Goal: Task Accomplishment & Management: Complete application form

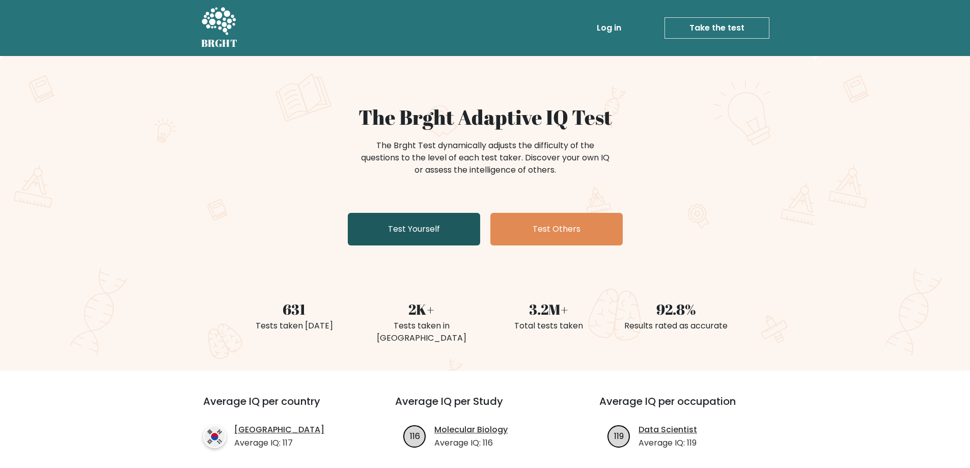
click at [420, 236] on link "Test Yourself" at bounding box center [414, 229] width 132 height 33
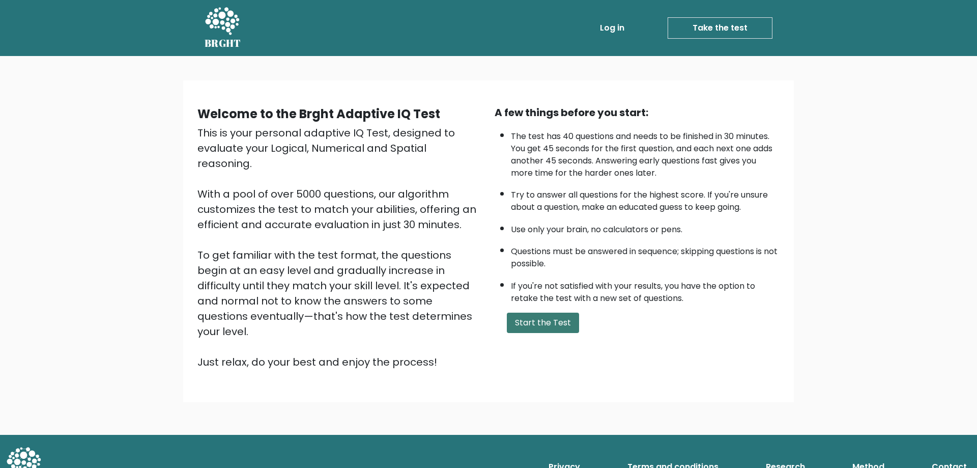
click at [542, 327] on button "Start the Test" at bounding box center [543, 323] width 72 height 20
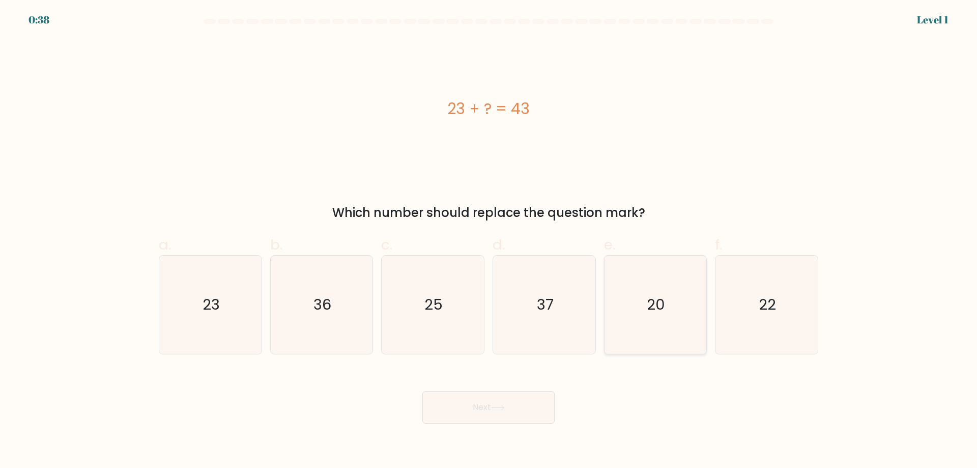
click at [651, 318] on icon "20" at bounding box center [655, 305] width 98 height 98
click at [489, 241] on input "e. 20" at bounding box center [489, 237] width 1 height 7
radio input "true"
click at [475, 423] on body "0:37 Level 1 a." at bounding box center [488, 234] width 977 height 468
click at [476, 418] on button "Next" at bounding box center [488, 407] width 132 height 33
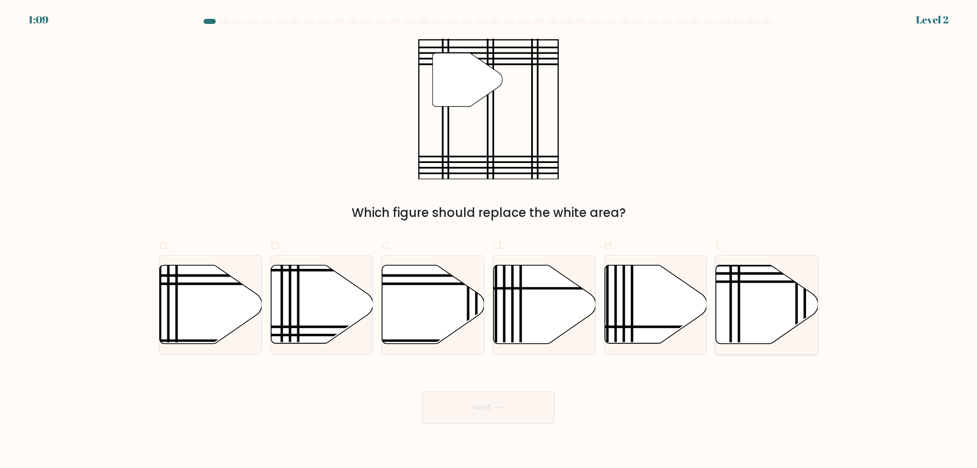
click at [739, 304] on icon at bounding box center [739, 347] width 0 height 206
click at [489, 241] on input "f." at bounding box center [489, 237] width 1 height 7
radio input "true"
click at [521, 409] on button "Next" at bounding box center [488, 407] width 132 height 33
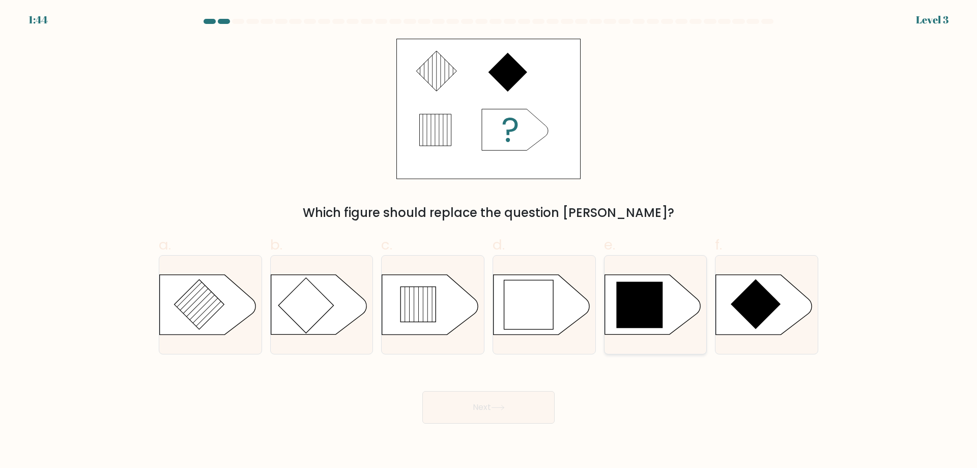
click at [662, 325] on icon at bounding box center [639, 305] width 46 height 46
click at [489, 241] on input "e." at bounding box center [489, 237] width 1 height 7
radio input "true"
click at [517, 406] on button "Next" at bounding box center [488, 407] width 132 height 33
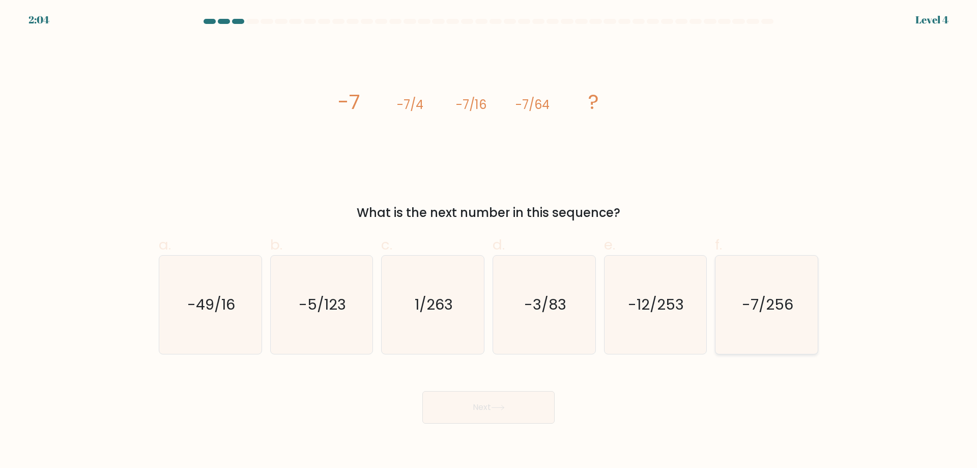
click at [748, 300] on text "-7/256" at bounding box center [767, 304] width 51 height 20
click at [489, 241] on input "f. -7/256" at bounding box center [489, 237] width 1 height 7
radio input "true"
click at [525, 415] on button "Next" at bounding box center [488, 407] width 132 height 33
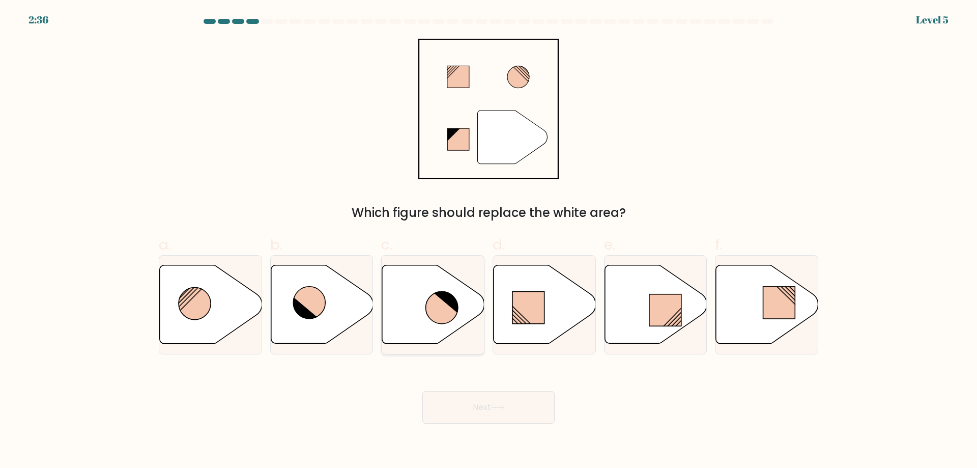
click at [446, 321] on icon at bounding box center [442, 308] width 32 height 32
click at [489, 241] on input "c." at bounding box center [489, 237] width 1 height 7
radio input "true"
click at [492, 395] on button "Next" at bounding box center [488, 407] width 132 height 33
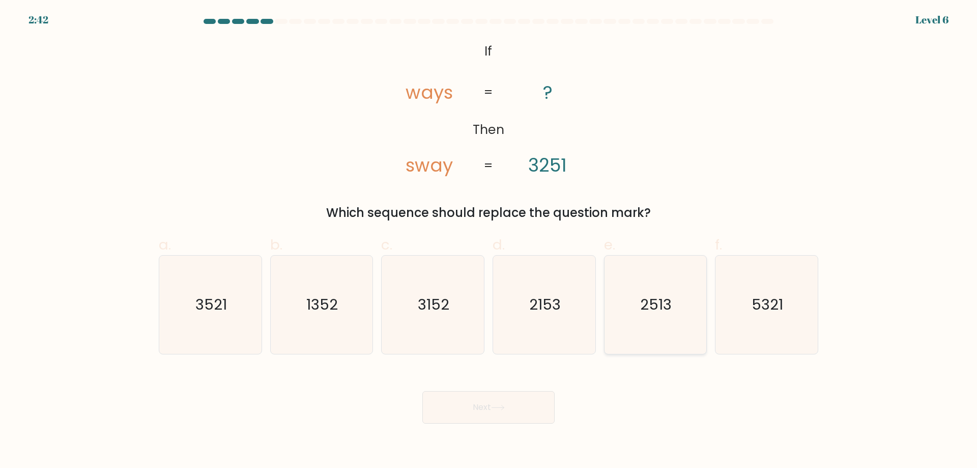
click at [670, 320] on icon "2513" at bounding box center [655, 305] width 98 height 98
click at [489, 241] on input "e. 2513" at bounding box center [489, 237] width 1 height 7
radio input "true"
click at [536, 405] on button "Next" at bounding box center [488, 407] width 132 height 33
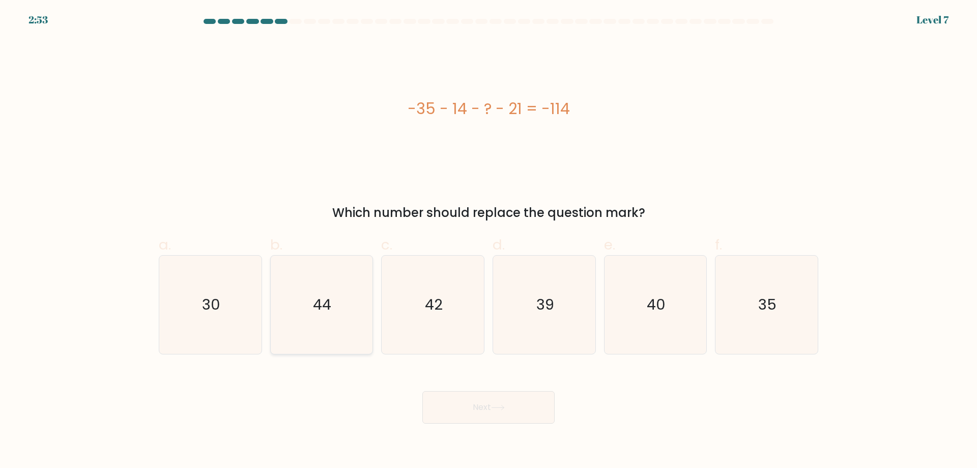
click at [325, 331] on icon "44" at bounding box center [321, 305] width 98 height 98
click at [489, 241] on input "b. 44" at bounding box center [489, 237] width 1 height 7
radio input "true"
click at [484, 407] on button "Next" at bounding box center [488, 407] width 132 height 33
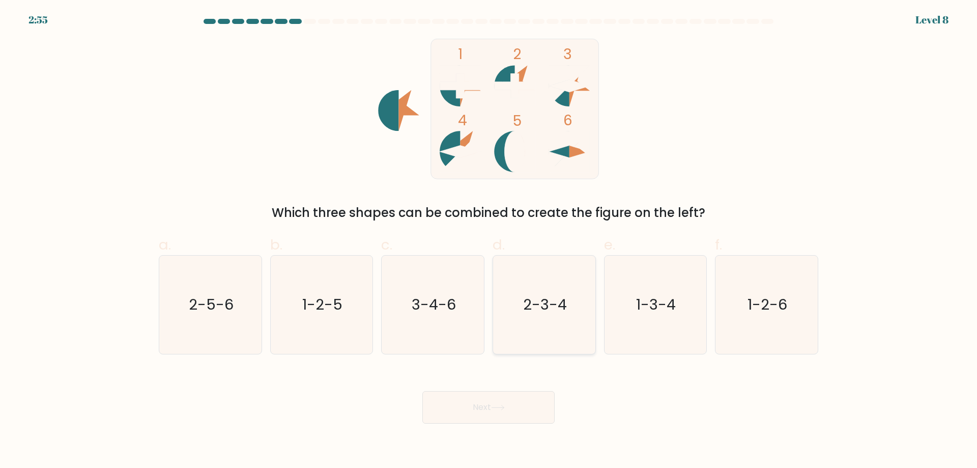
click at [551, 314] on text "2-3-4" at bounding box center [545, 304] width 44 height 20
click at [489, 241] on input "d. 2-3-4" at bounding box center [489, 237] width 1 height 7
radio input "true"
click at [496, 400] on button "Next" at bounding box center [488, 407] width 132 height 33
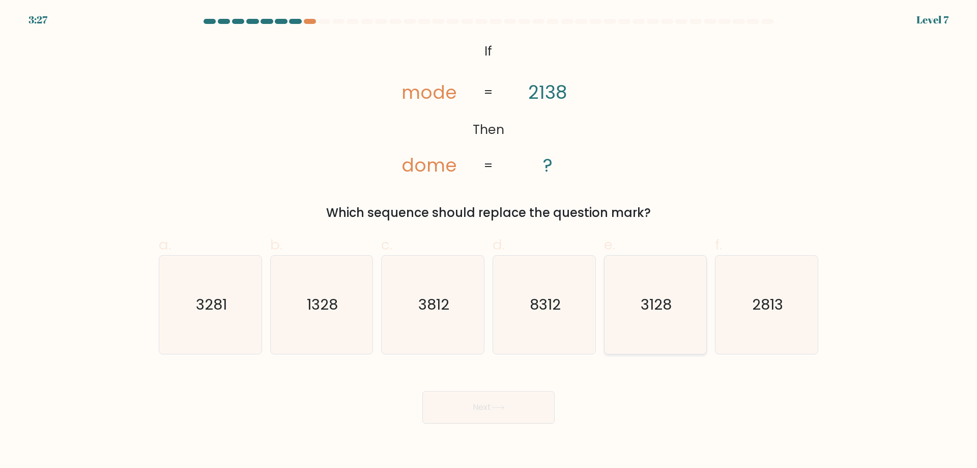
click at [663, 310] on text "3128" at bounding box center [656, 304] width 31 height 20
click at [489, 241] on input "e. 3128" at bounding box center [489, 237] width 1 height 7
radio input "true"
click at [489, 412] on button "Next" at bounding box center [488, 407] width 132 height 33
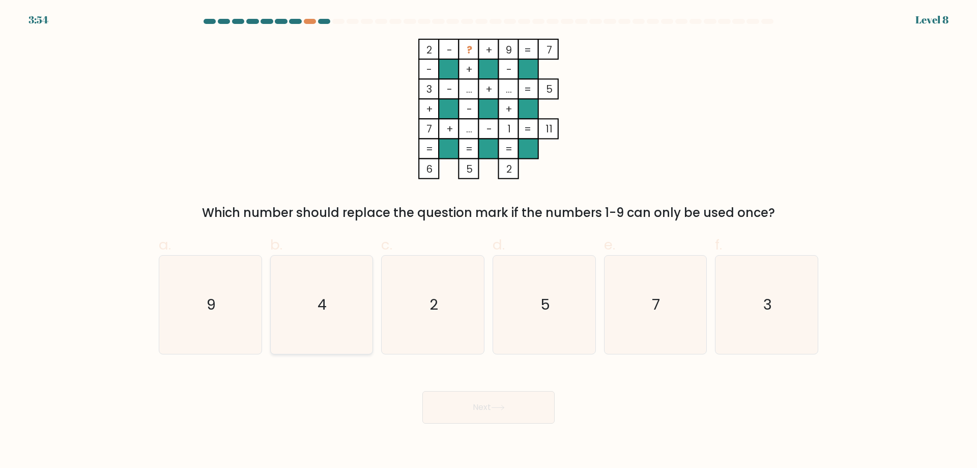
click at [327, 310] on icon "4" at bounding box center [321, 305] width 98 height 98
click at [489, 241] on input "b. 4" at bounding box center [489, 237] width 1 height 7
radio input "true"
click at [484, 411] on button "Next" at bounding box center [488, 407] width 132 height 33
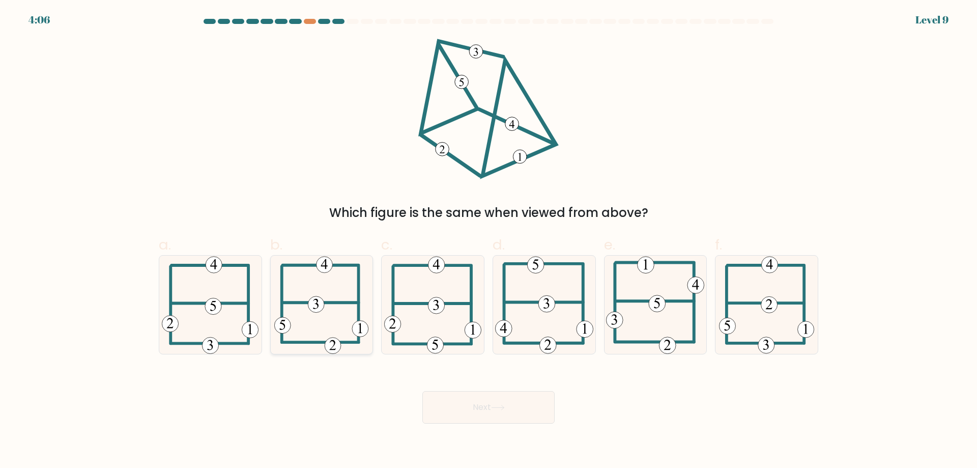
click at [329, 315] on icon at bounding box center [321, 305] width 94 height 98
click at [489, 241] on input "b." at bounding box center [489, 237] width 1 height 7
radio input "true"
click at [510, 412] on button "Next" at bounding box center [488, 407] width 132 height 33
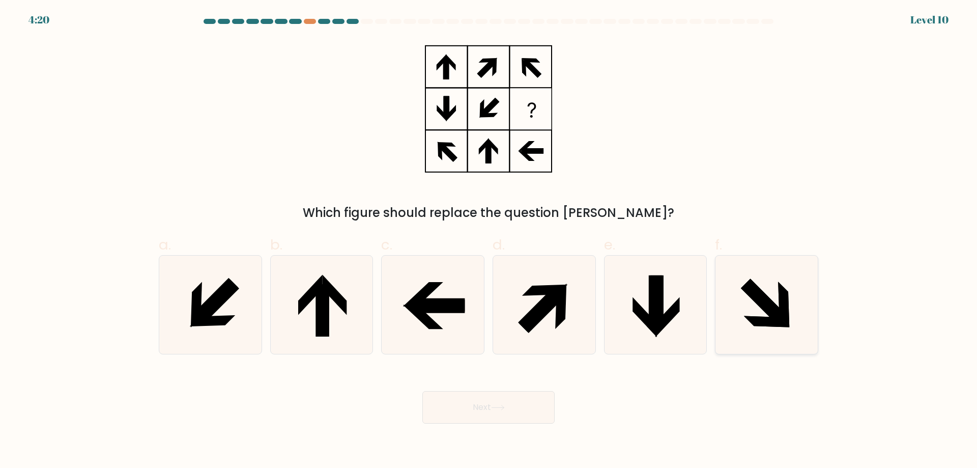
click at [756, 323] on icon at bounding box center [766, 321] width 45 height 11
click at [489, 241] on input "f." at bounding box center [489, 237] width 1 height 7
radio input "true"
click at [523, 408] on button "Next" at bounding box center [488, 407] width 132 height 33
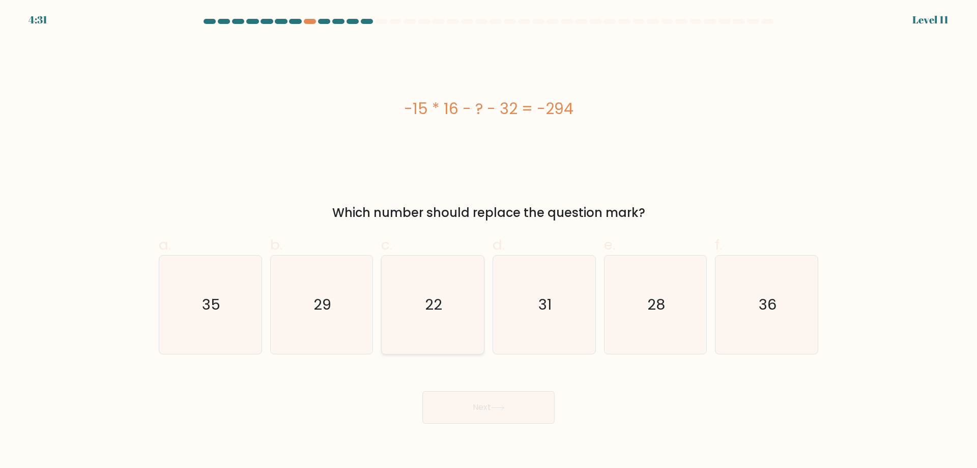
click at [432, 308] on text "22" at bounding box center [434, 304] width 17 height 20
click at [489, 241] on input "c. 22" at bounding box center [489, 237] width 1 height 7
radio input "true"
click at [463, 398] on button "Next" at bounding box center [488, 407] width 132 height 33
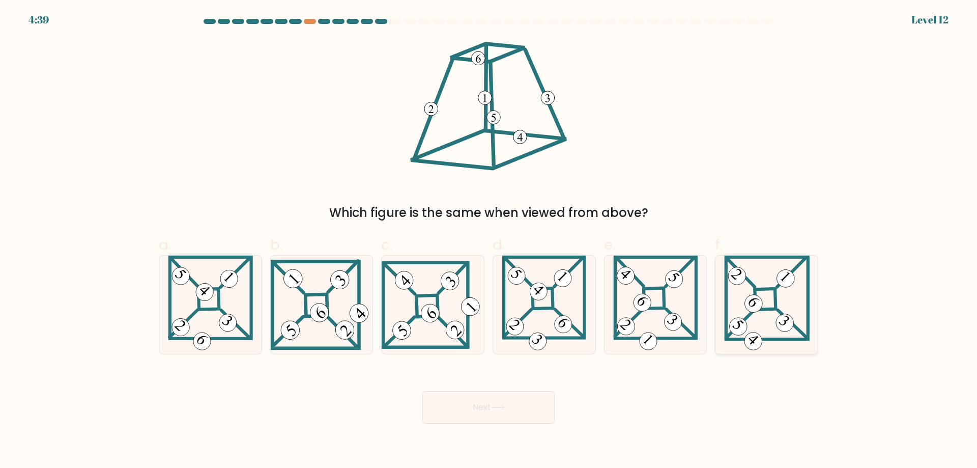
click at [786, 306] on icon at bounding box center [767, 305] width 86 height 98
click at [489, 241] on input "f." at bounding box center [489, 237] width 1 height 7
radio input "true"
click at [492, 405] on button "Next" at bounding box center [488, 407] width 132 height 33
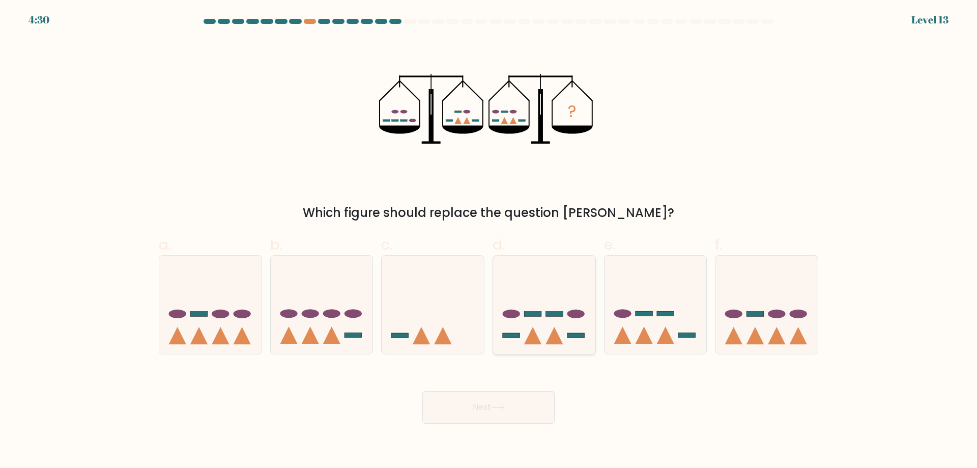
click at [562, 332] on icon at bounding box center [544, 304] width 102 height 84
click at [489, 241] on input "d." at bounding box center [489, 237] width 1 height 7
radio input "true"
click at [775, 322] on icon at bounding box center [767, 304] width 102 height 84
click at [489, 241] on input "f." at bounding box center [489, 237] width 1 height 7
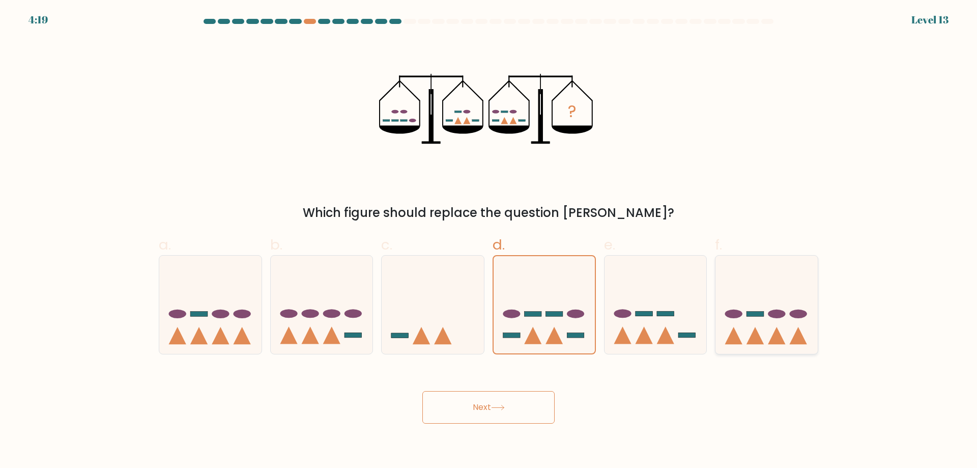
radio input "true"
click at [640, 323] on icon at bounding box center [656, 304] width 102 height 84
click at [489, 241] on input "e." at bounding box center [489, 237] width 1 height 7
radio input "true"
click at [562, 327] on icon at bounding box center [544, 304] width 102 height 84
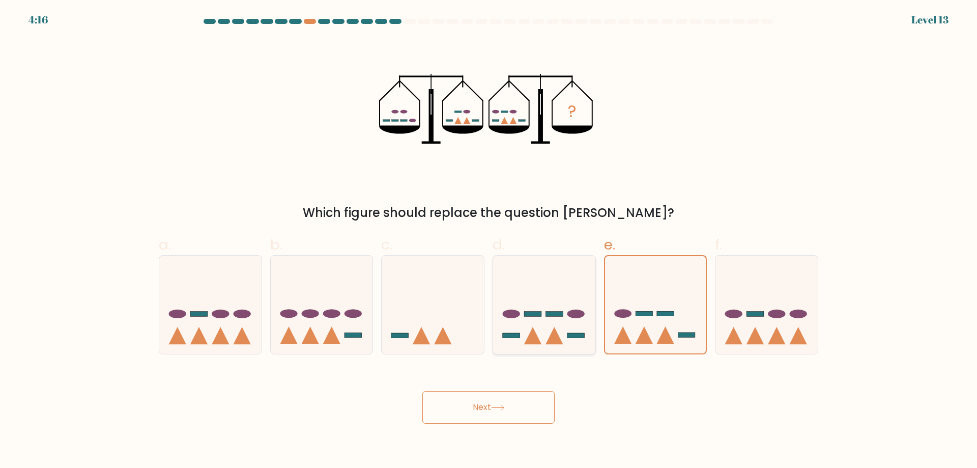
click at [489, 241] on input "d." at bounding box center [489, 237] width 1 height 7
radio input "true"
click at [662, 315] on rect at bounding box center [665, 313] width 17 height 5
click at [489, 241] on input "e." at bounding box center [489, 237] width 1 height 7
radio input "true"
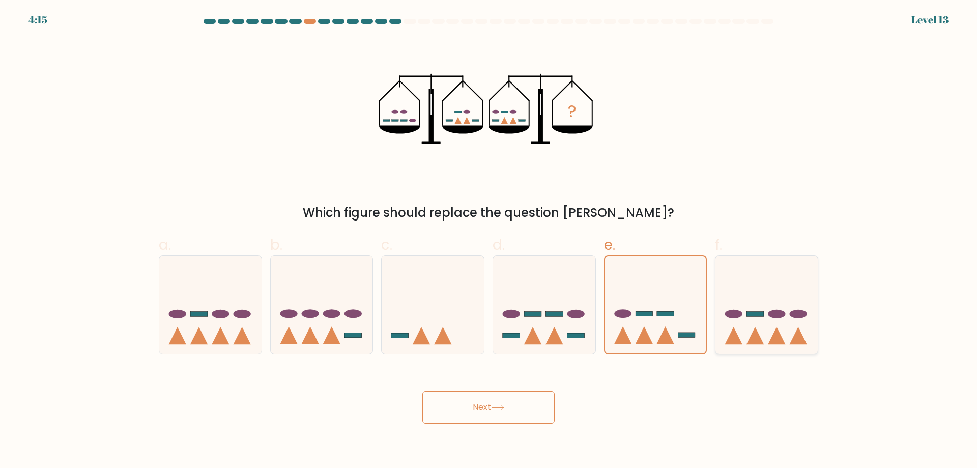
click at [758, 315] on rect at bounding box center [755, 313] width 17 height 5
click at [489, 241] on input "f." at bounding box center [489, 237] width 1 height 7
radio input "true"
click at [662, 325] on icon at bounding box center [656, 304] width 102 height 84
click at [489, 241] on input "e." at bounding box center [489, 237] width 1 height 7
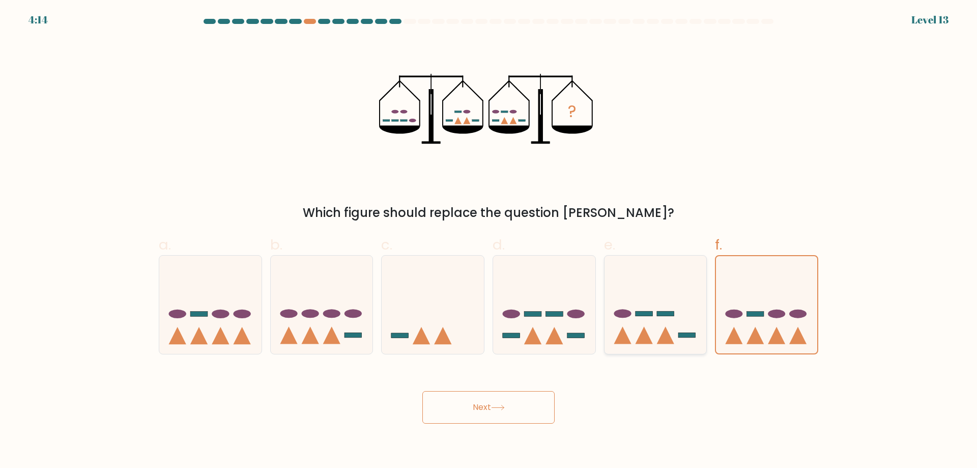
radio input "true"
click at [552, 332] on icon at bounding box center [554, 335] width 17 height 17
click at [489, 241] on input "d." at bounding box center [489, 237] width 1 height 7
radio input "true"
click at [633, 334] on icon at bounding box center [656, 304] width 102 height 84
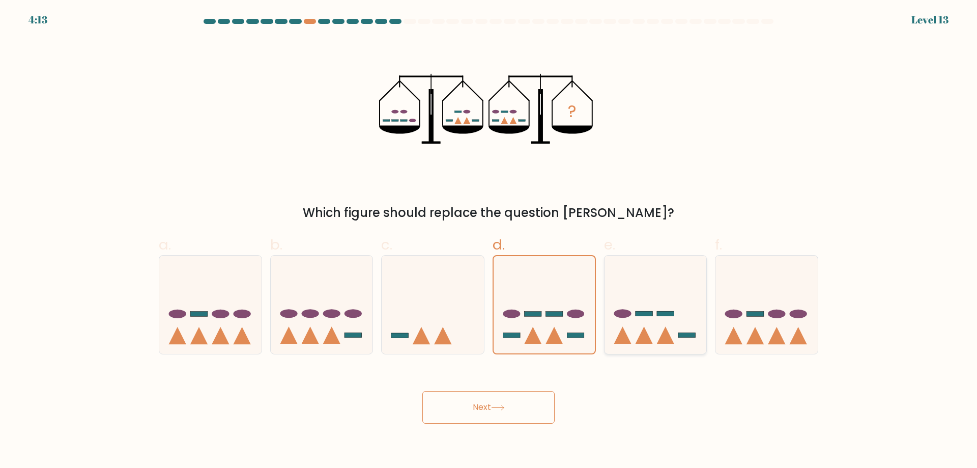
click at [489, 241] on input "e." at bounding box center [489, 237] width 1 height 7
radio input "true"
click at [541, 328] on icon at bounding box center [544, 304] width 102 height 84
click at [489, 241] on input "d." at bounding box center [489, 237] width 1 height 7
radio input "true"
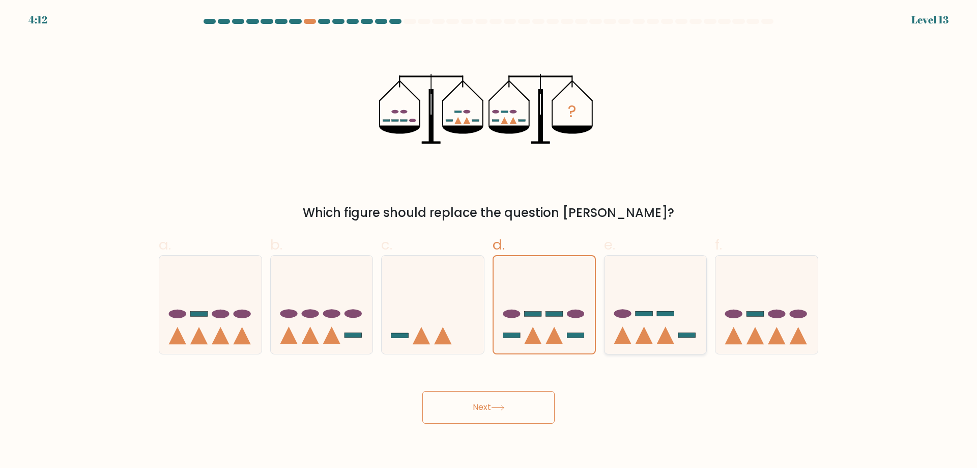
click at [647, 333] on icon at bounding box center [643, 335] width 17 height 17
click at [489, 241] on input "e." at bounding box center [489, 237] width 1 height 7
radio input "true"
click at [561, 318] on icon at bounding box center [544, 304] width 102 height 84
click at [489, 241] on input "d." at bounding box center [489, 237] width 1 height 7
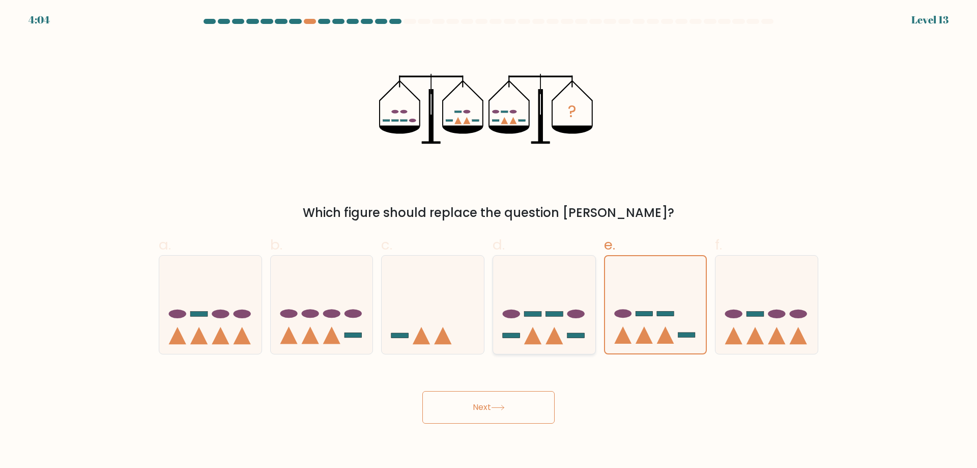
radio input "true"
click at [627, 320] on icon at bounding box center [656, 304] width 102 height 84
click at [489, 241] on input "e." at bounding box center [489, 237] width 1 height 7
radio input "true"
click at [564, 321] on icon at bounding box center [544, 304] width 102 height 84
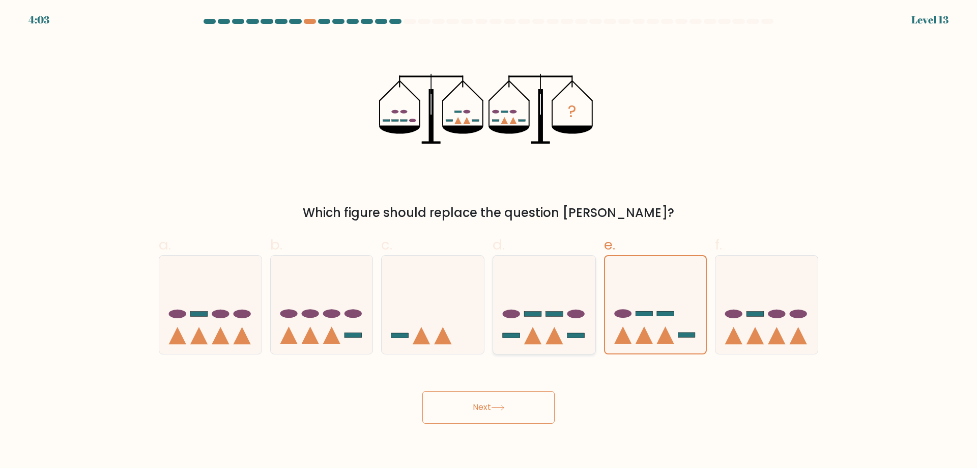
click at [489, 241] on input "d." at bounding box center [489, 237] width 1 height 7
radio input "true"
click at [608, 320] on icon at bounding box center [656, 304] width 102 height 84
click at [489, 241] on input "e." at bounding box center [489, 237] width 1 height 7
radio input "true"
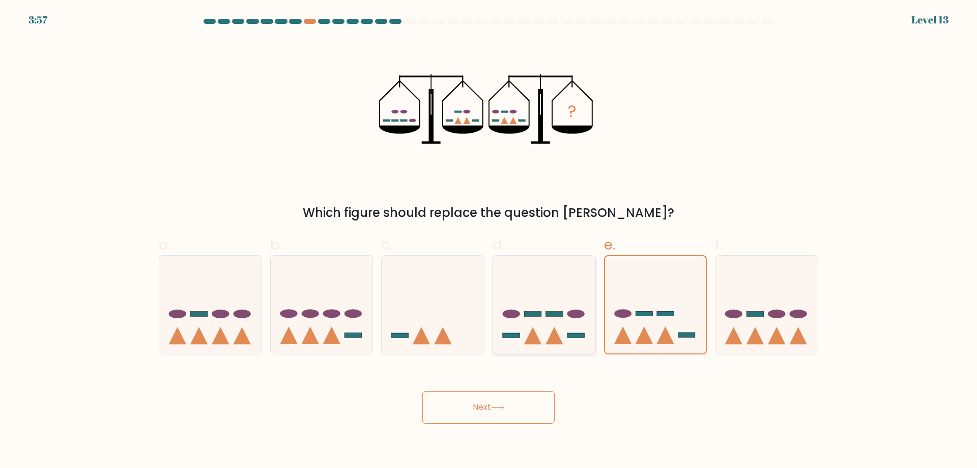
click at [559, 323] on icon at bounding box center [544, 304] width 102 height 84
click at [489, 241] on input "d." at bounding box center [489, 237] width 1 height 7
radio input "true"
click at [488, 418] on button "Next" at bounding box center [488, 407] width 132 height 33
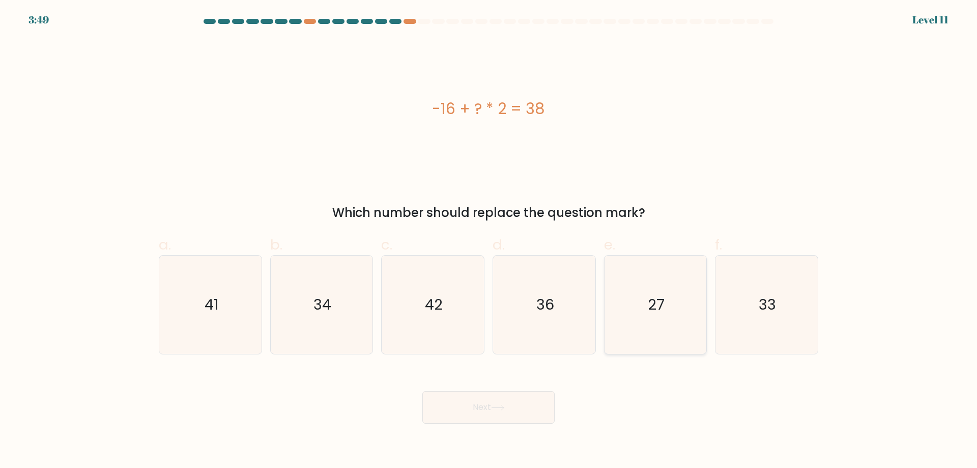
click at [626, 299] on icon "27" at bounding box center [655, 305] width 98 height 98
click at [489, 241] on input "e. 27" at bounding box center [489, 237] width 1 height 7
radio input "true"
click at [482, 420] on button "Next" at bounding box center [488, 407] width 132 height 33
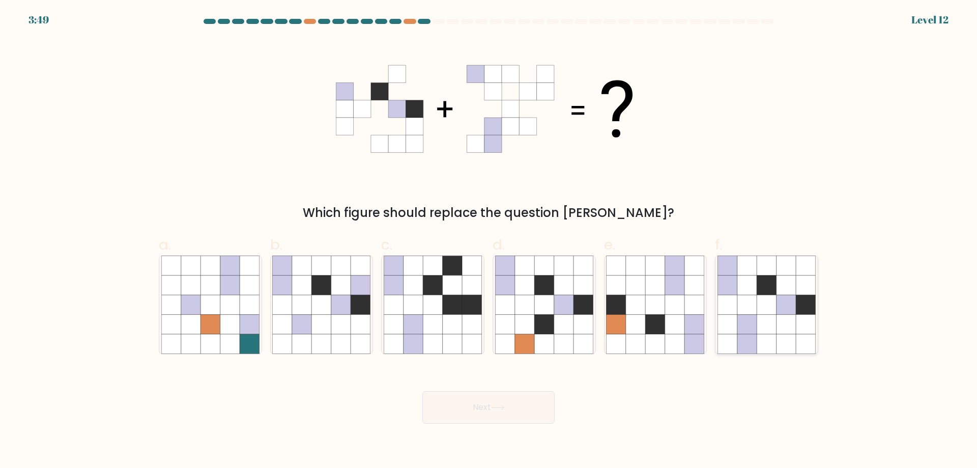
click at [785, 331] on icon at bounding box center [786, 324] width 19 height 19
click at [489, 241] on input "f." at bounding box center [489, 237] width 1 height 7
radio input "true"
click at [526, 412] on button "Next" at bounding box center [488, 407] width 132 height 33
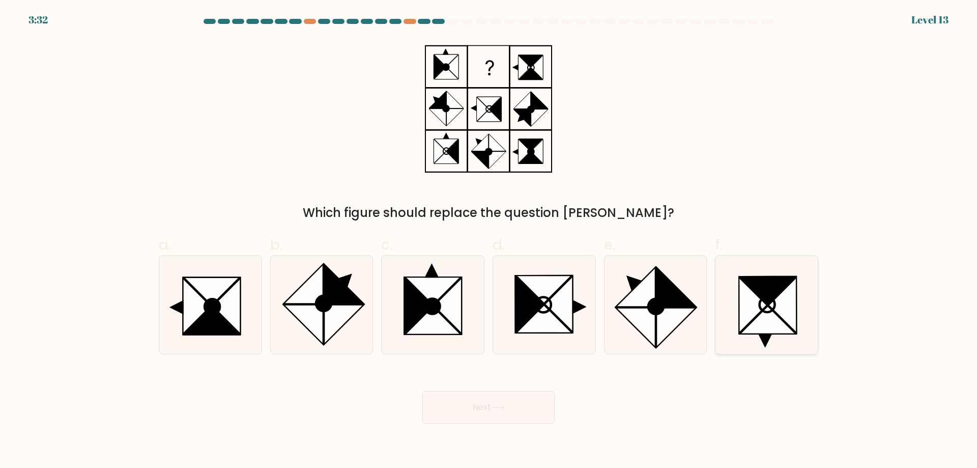
click at [770, 314] on icon at bounding box center [768, 320] width 56 height 28
click at [489, 241] on input "f." at bounding box center [489, 237] width 1 height 7
radio input "true"
click at [530, 315] on icon at bounding box center [529, 303] width 28 height 55
click at [489, 241] on input "d." at bounding box center [489, 237] width 1 height 7
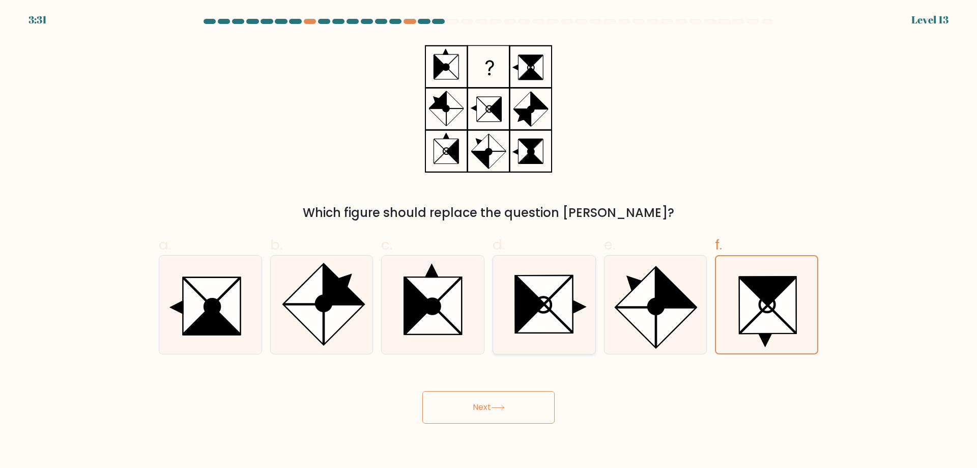
radio input "true"
click at [781, 306] on icon at bounding box center [783, 304] width 28 height 55
click at [489, 241] on input "f." at bounding box center [489, 237] width 1 height 7
radio input "true"
click at [550, 297] on icon at bounding box center [544, 289] width 56 height 28
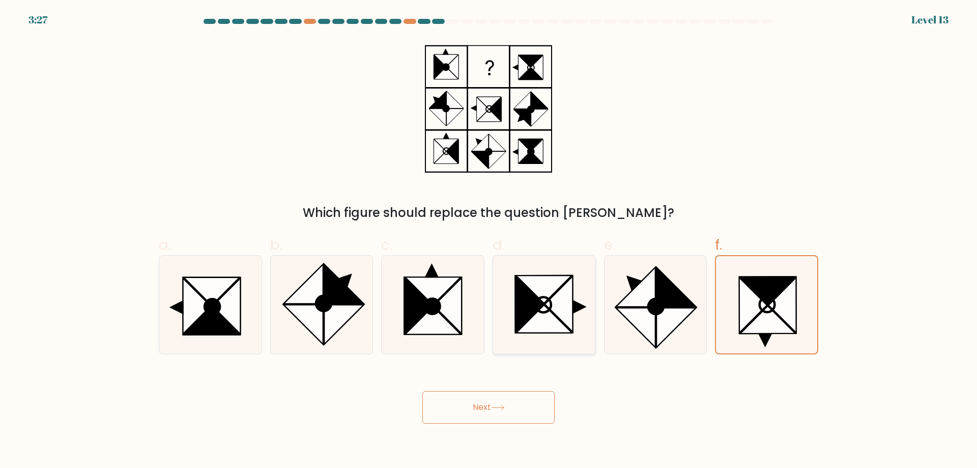
click at [489, 241] on input "d." at bounding box center [489, 237] width 1 height 7
radio input "true"
click at [748, 300] on icon at bounding box center [753, 304] width 28 height 55
click at [489, 241] on input "f." at bounding box center [489, 237] width 1 height 7
radio input "true"
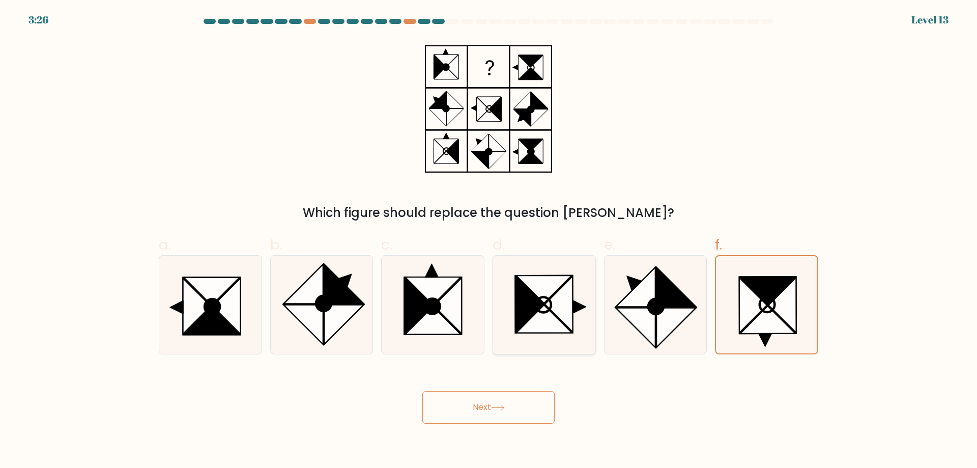
click at [545, 324] on icon at bounding box center [544, 319] width 56 height 28
click at [489, 241] on input "d." at bounding box center [489, 237] width 1 height 7
radio input "true"
click at [790, 311] on icon at bounding box center [783, 304] width 28 height 55
click at [489, 241] on input "f." at bounding box center [489, 237] width 1 height 7
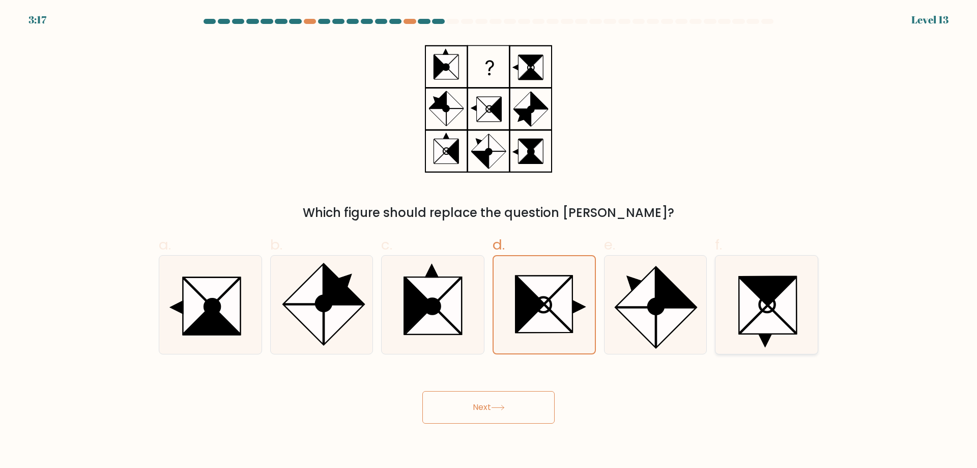
radio input "true"
click at [528, 337] on icon at bounding box center [544, 305] width 98 height 98
click at [489, 241] on input "d." at bounding box center [489, 237] width 1 height 7
radio input "true"
click at [746, 325] on icon at bounding box center [753, 304] width 28 height 55
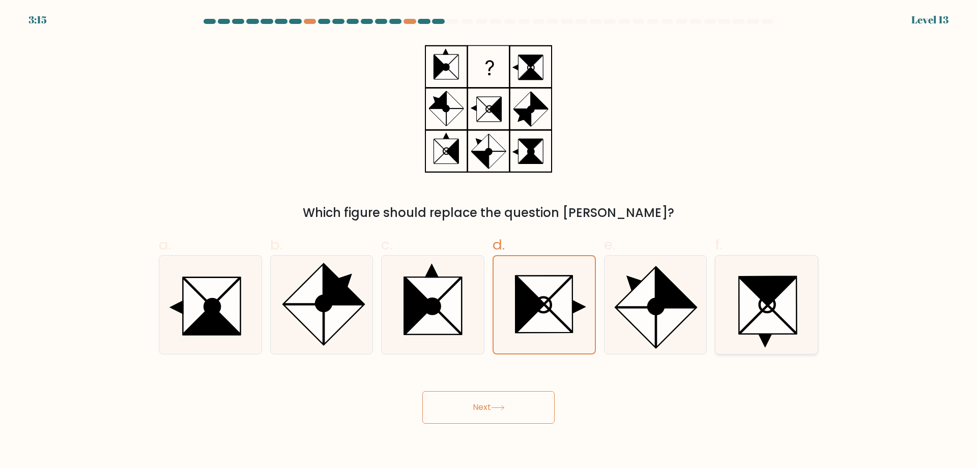
click at [489, 241] on input "f." at bounding box center [489, 237] width 1 height 7
radio input "true"
click at [563, 326] on icon at bounding box center [544, 319] width 56 height 28
click at [489, 241] on input "d." at bounding box center [489, 237] width 1 height 7
radio input "true"
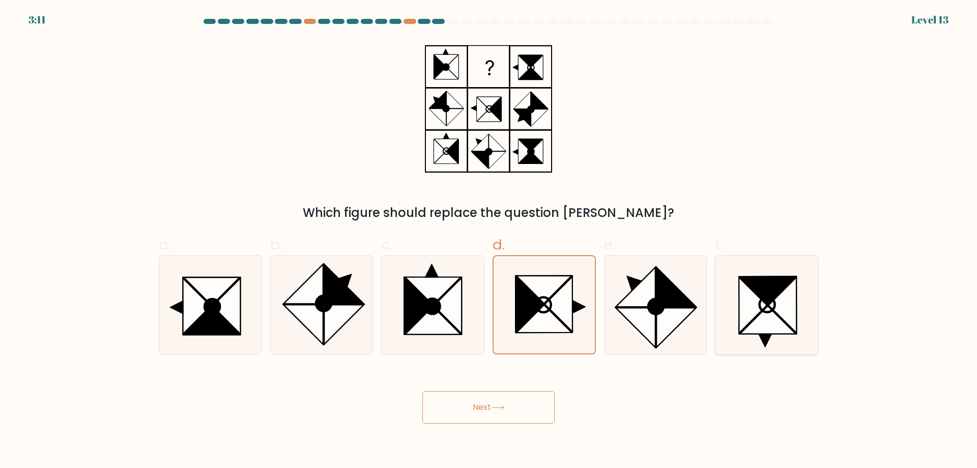
click at [746, 311] on icon at bounding box center [753, 304] width 28 height 55
click at [489, 241] on input "f." at bounding box center [489, 237] width 1 height 7
radio input "true"
click at [538, 309] on icon at bounding box center [543, 304] width 15 height 15
click at [489, 241] on input "d." at bounding box center [489, 237] width 1 height 7
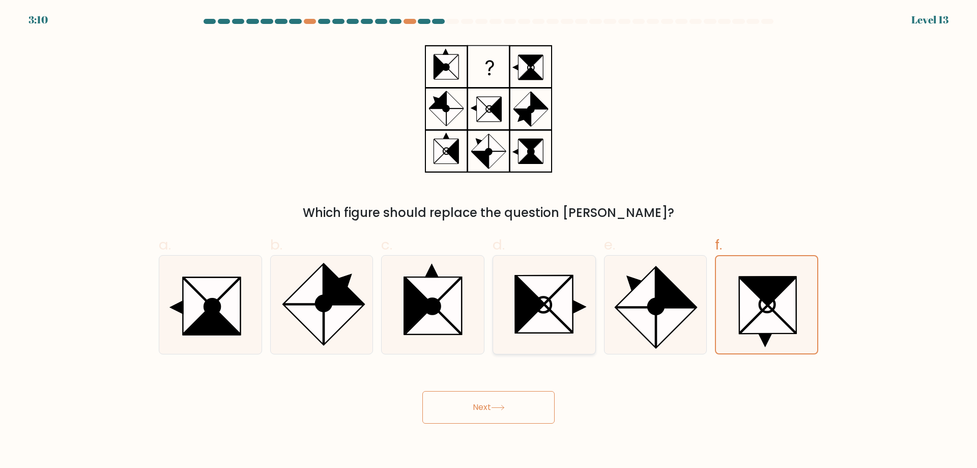
radio input "true"
click at [795, 330] on icon at bounding box center [783, 304] width 28 height 55
click at [489, 241] on input "f." at bounding box center [489, 237] width 1 height 7
radio input "true"
click at [543, 316] on icon at bounding box center [544, 319] width 56 height 28
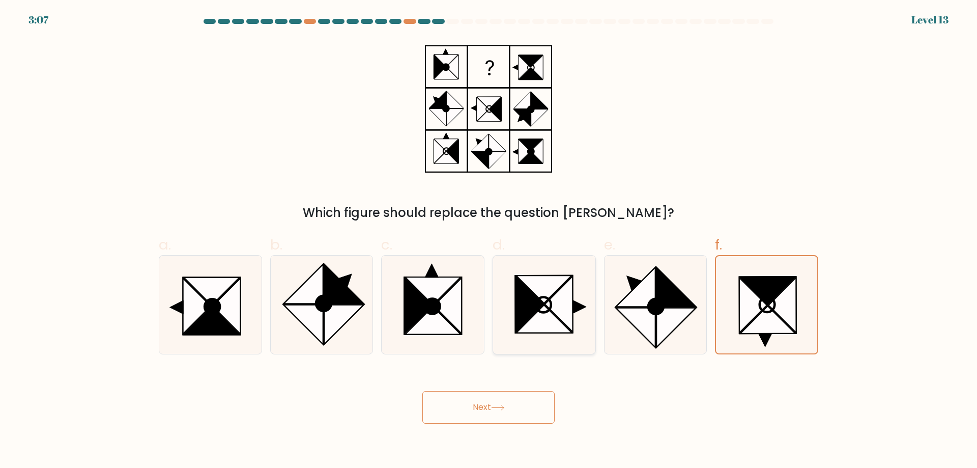
click at [489, 241] on input "d." at bounding box center [489, 237] width 1 height 7
radio input "true"
click at [757, 321] on icon at bounding box center [768, 320] width 56 height 28
click at [489, 241] on input "f." at bounding box center [489, 237] width 1 height 7
radio input "true"
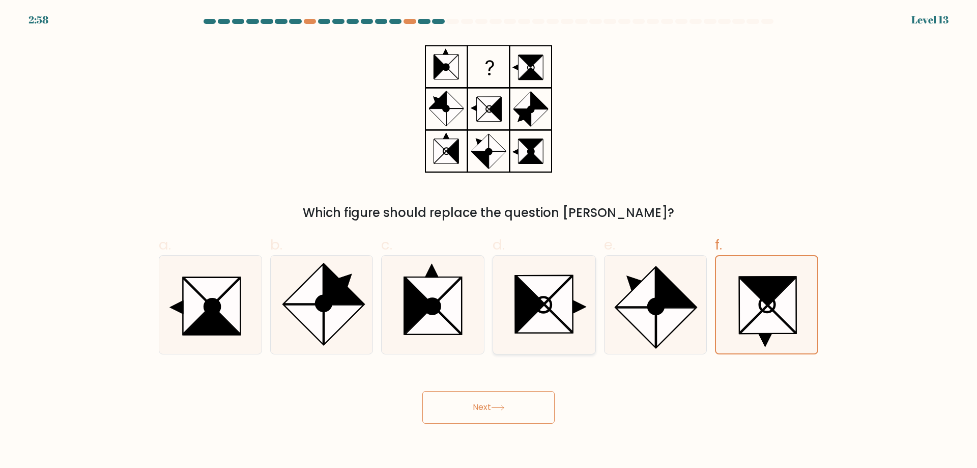
click at [563, 318] on icon at bounding box center [559, 303] width 28 height 55
click at [489, 241] on input "d." at bounding box center [489, 237] width 1 height 7
radio input "true"
click at [734, 319] on icon at bounding box center [767, 305] width 98 height 98
click at [489, 241] on input "f." at bounding box center [489, 237] width 1 height 7
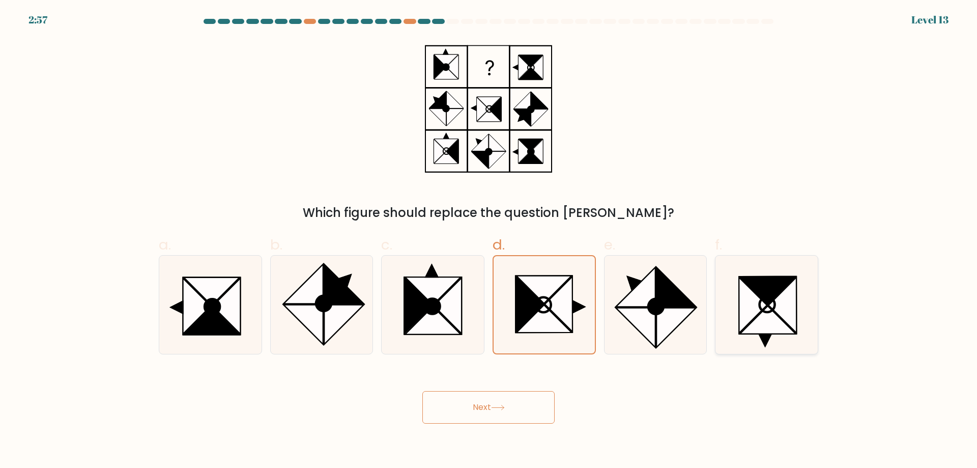
radio input "true"
click at [548, 313] on icon at bounding box center [544, 319] width 56 height 28
click at [489, 241] on input "d." at bounding box center [489, 237] width 1 height 7
radio input "true"
click at [757, 313] on icon at bounding box center [753, 304] width 28 height 55
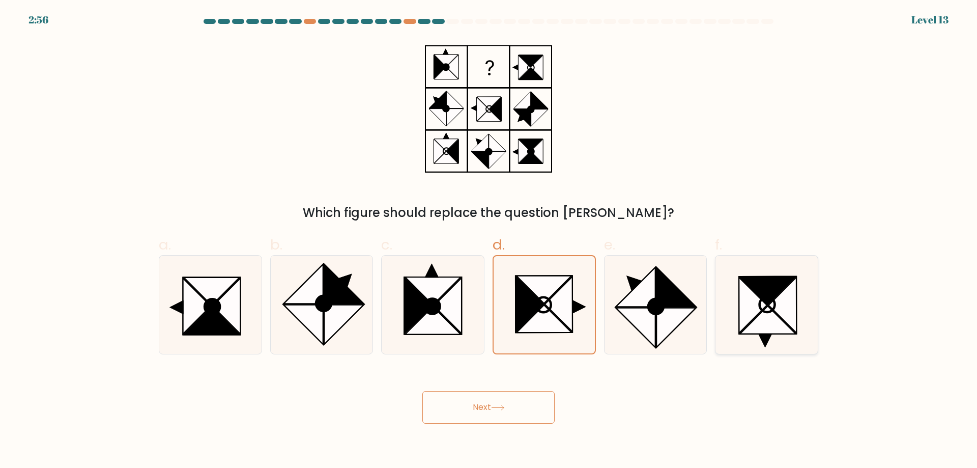
click at [489, 241] on input "f." at bounding box center [489, 237] width 1 height 7
radio input "true"
click at [569, 301] on icon at bounding box center [559, 303] width 28 height 55
click at [489, 241] on input "d." at bounding box center [489, 237] width 1 height 7
radio input "true"
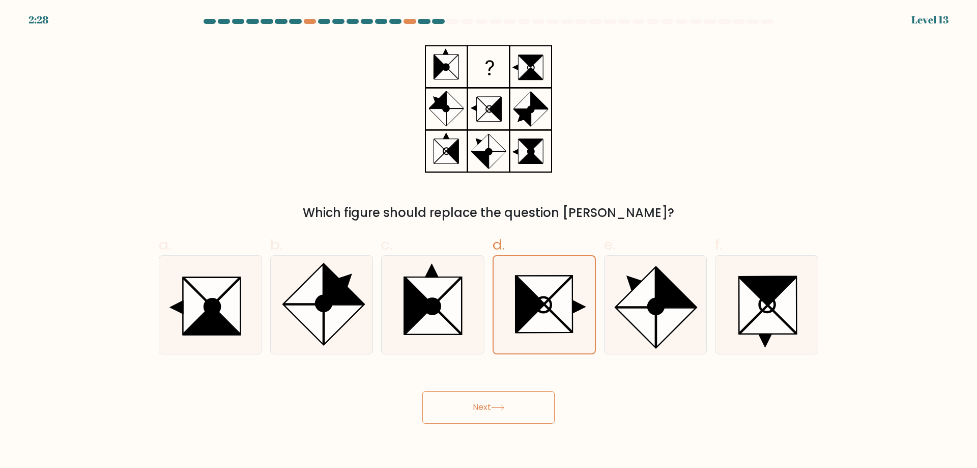
click at [471, 404] on button "Next" at bounding box center [488, 407] width 132 height 33
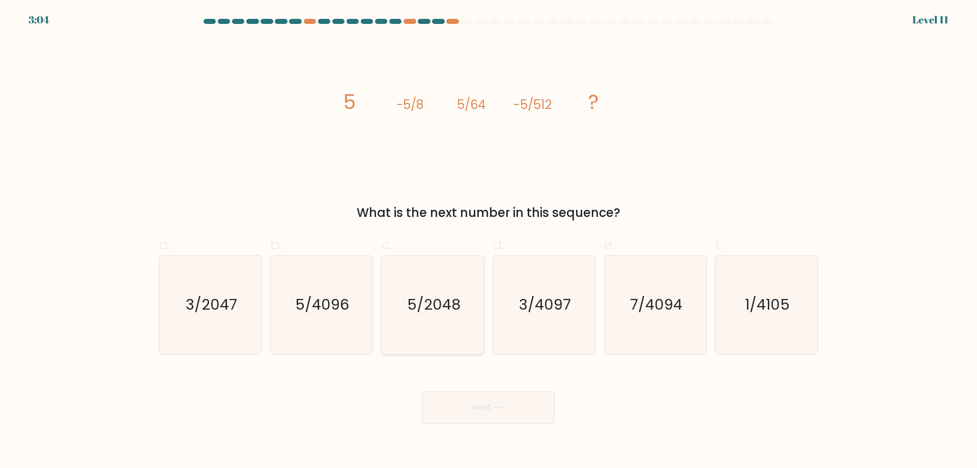
click at [450, 326] on icon "5/2048" at bounding box center [433, 305] width 98 height 98
click at [489, 241] on input "c. 5/2048" at bounding box center [489, 237] width 1 height 7
radio input "true"
click at [500, 405] on icon at bounding box center [498, 408] width 14 height 6
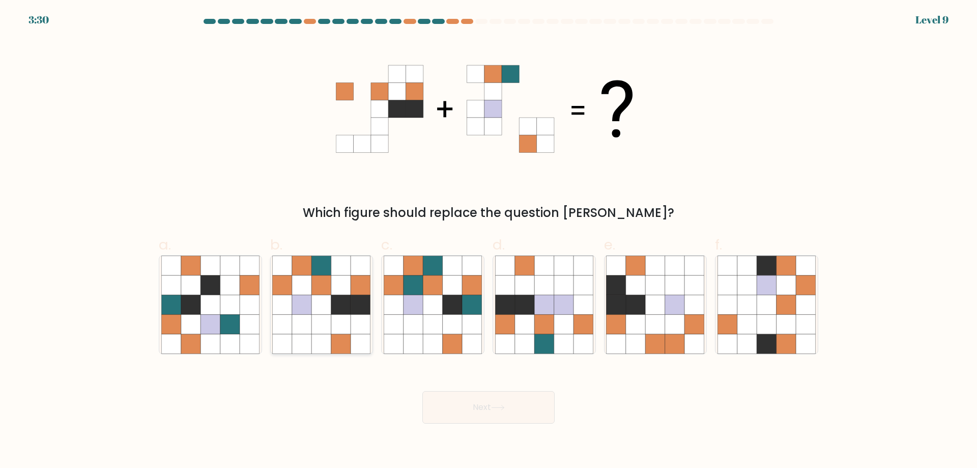
click at [357, 313] on icon at bounding box center [360, 304] width 19 height 19
click at [489, 241] on input "b." at bounding box center [489, 237] width 1 height 7
radio input "true"
click at [491, 402] on button "Next" at bounding box center [488, 407] width 132 height 33
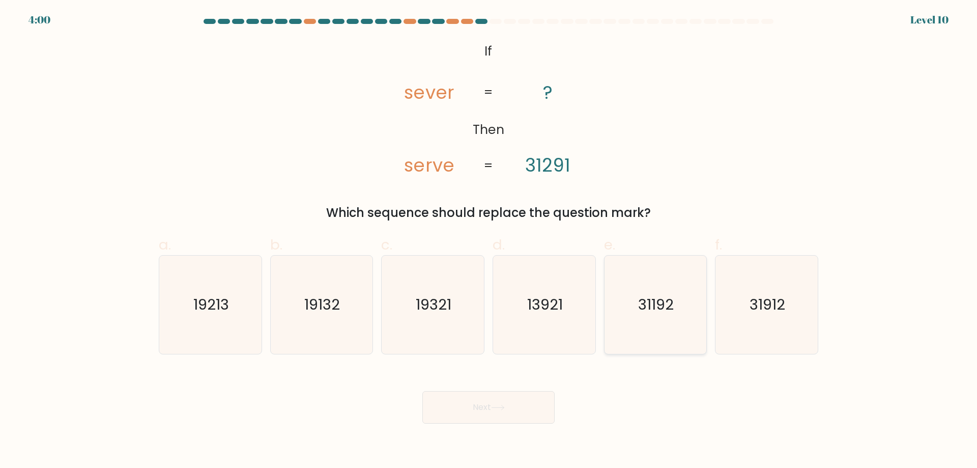
click at [648, 326] on icon "31192" at bounding box center [655, 305] width 98 height 98
click at [489, 241] on input "e. 31192" at bounding box center [489, 237] width 1 height 7
radio input "true"
click at [764, 325] on icon "31912" at bounding box center [767, 305] width 98 height 98
click at [489, 241] on input "f. 31912" at bounding box center [489, 237] width 1 height 7
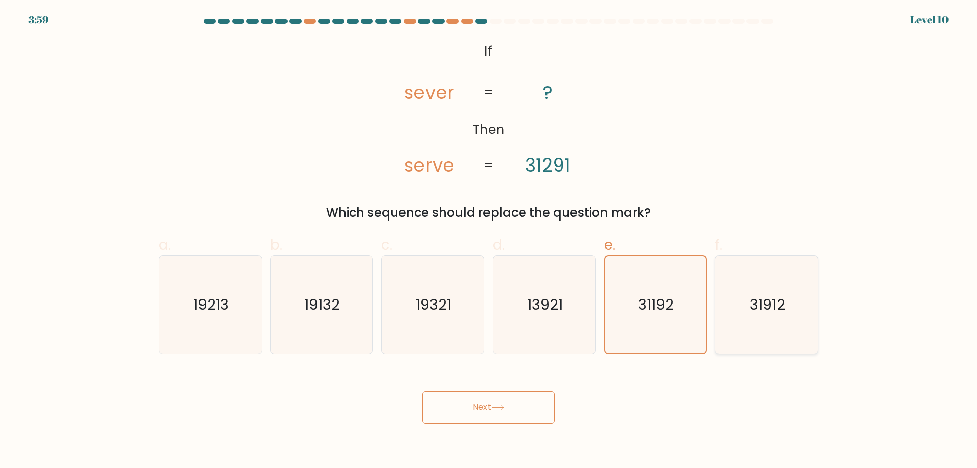
radio input "true"
click at [667, 325] on icon "31192" at bounding box center [655, 305] width 98 height 98
click at [489, 241] on input "e. 31192" at bounding box center [489, 237] width 1 height 7
radio input "true"
click at [751, 324] on icon "31912" at bounding box center [767, 305] width 98 height 98
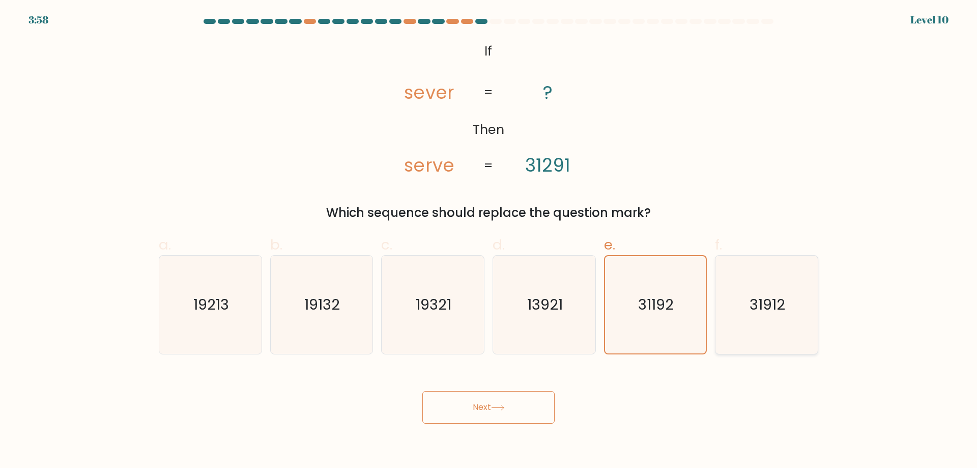
click at [489, 241] on input "f. 31912" at bounding box center [489, 237] width 1 height 7
radio input "true"
click at [644, 323] on icon "31192" at bounding box center [655, 305] width 98 height 98
click at [489, 241] on input "e. 31192" at bounding box center [489, 237] width 1 height 7
radio input "true"
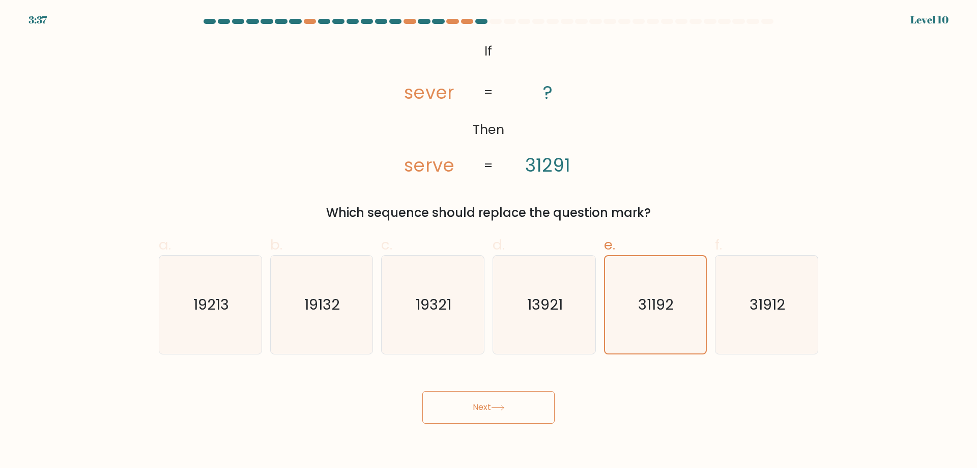
click at [485, 407] on button "Next" at bounding box center [488, 407] width 132 height 33
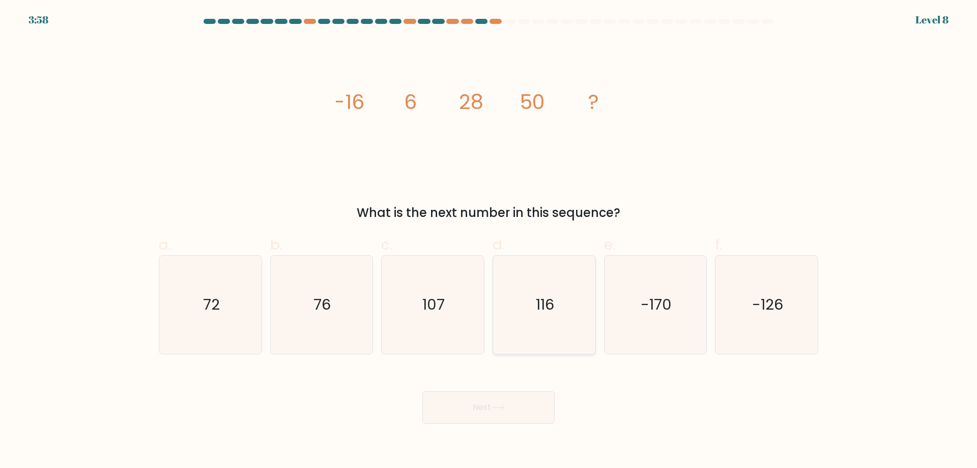
click at [534, 323] on icon "116" at bounding box center [544, 305] width 98 height 98
click at [489, 241] on input "d. 116" at bounding box center [489, 237] width 1 height 7
radio input "true"
click at [498, 397] on button "Next" at bounding box center [488, 407] width 132 height 33
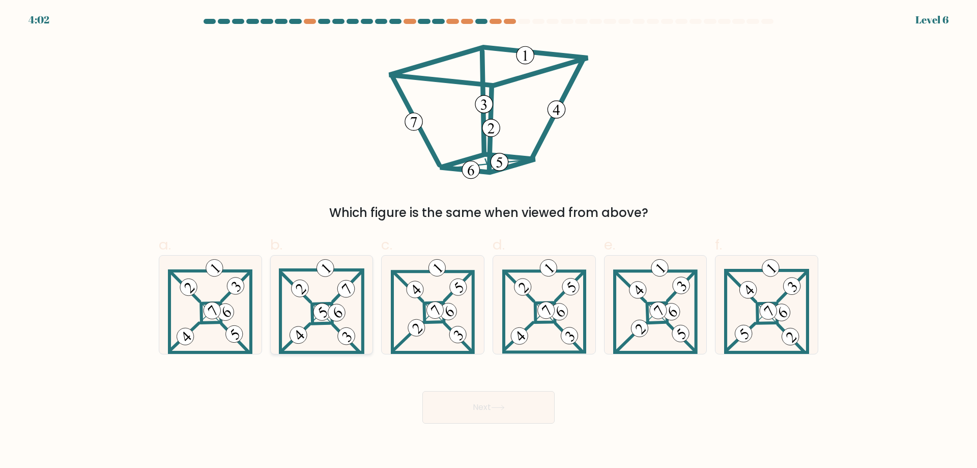
click at [326, 324] on icon at bounding box center [322, 305] width 86 height 98
click at [489, 241] on input "b." at bounding box center [489, 237] width 1 height 7
radio input "true"
click at [466, 410] on button "Next" at bounding box center [488, 407] width 132 height 33
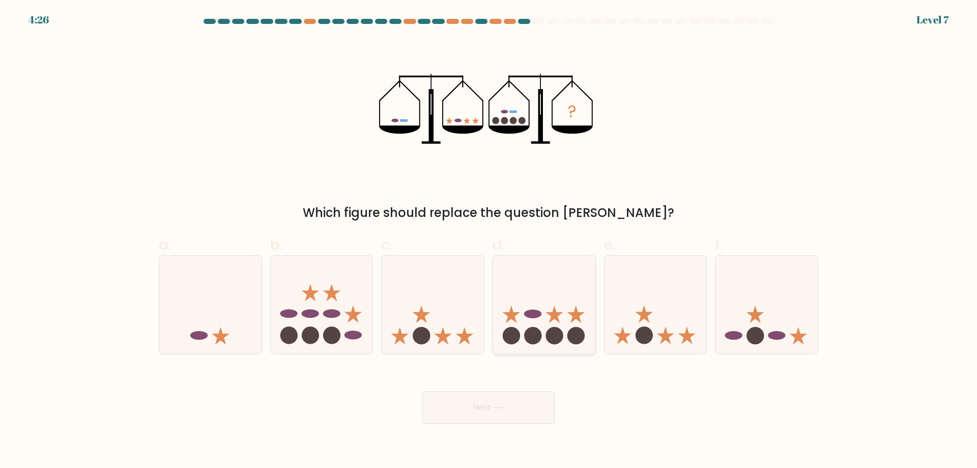
click at [554, 326] on icon at bounding box center [544, 304] width 102 height 84
click at [489, 241] on input "d." at bounding box center [489, 237] width 1 height 7
radio input "true"
click at [534, 405] on button "Next" at bounding box center [488, 407] width 132 height 33
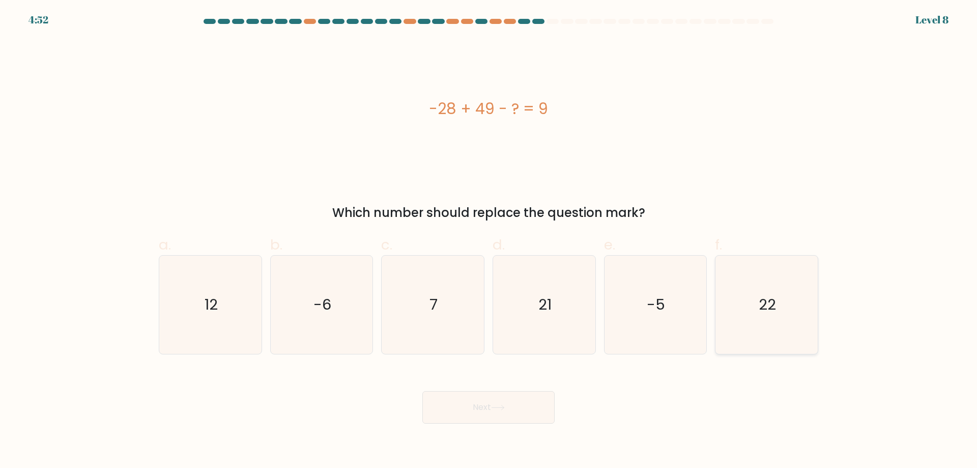
click at [785, 327] on icon "22" at bounding box center [767, 305] width 98 height 98
click at [489, 241] on input "f. 22" at bounding box center [489, 237] width 1 height 7
radio input "true"
click at [181, 323] on icon "12" at bounding box center [210, 305] width 98 height 98
click at [489, 241] on input "a. 12" at bounding box center [489, 237] width 1 height 7
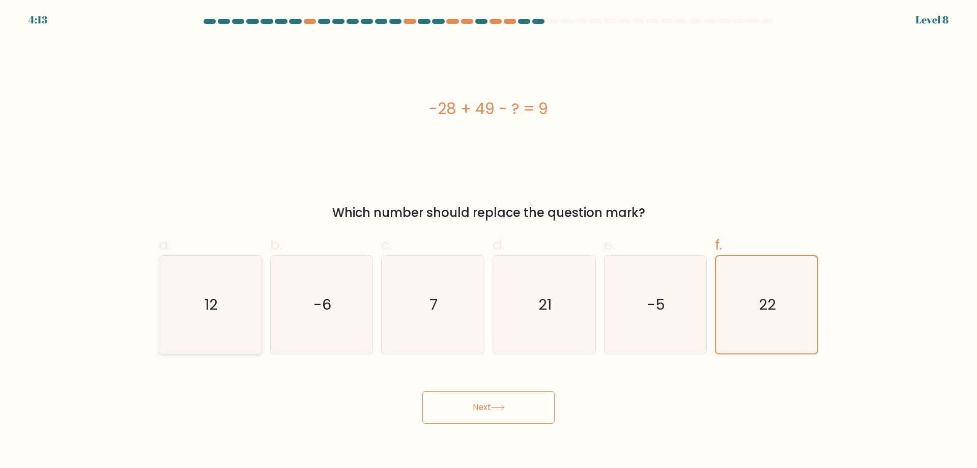
radio input "true"
click at [505, 405] on button "Next" at bounding box center [488, 407] width 132 height 33
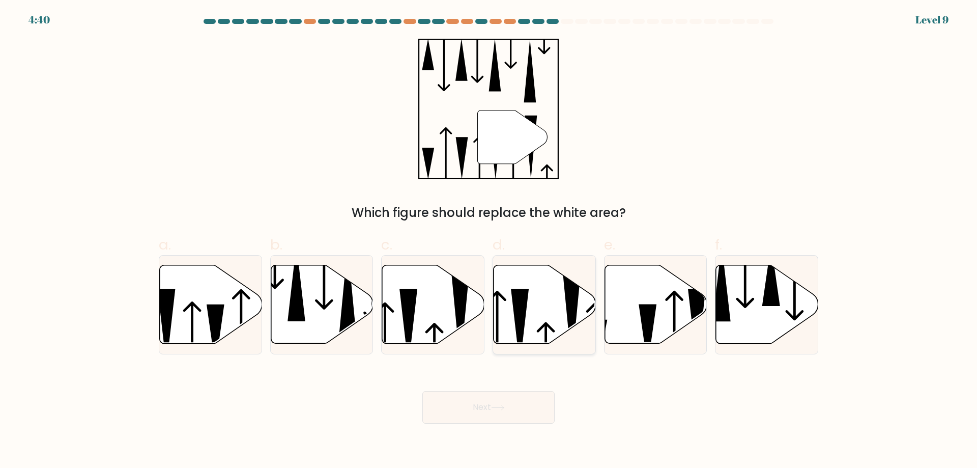
click at [550, 308] on icon at bounding box center [545, 304] width 102 height 78
click at [489, 241] on input "d." at bounding box center [489, 237] width 1 height 7
radio input "true"
click at [423, 320] on icon at bounding box center [433, 304] width 102 height 78
click at [489, 241] on input "c." at bounding box center [489, 237] width 1 height 7
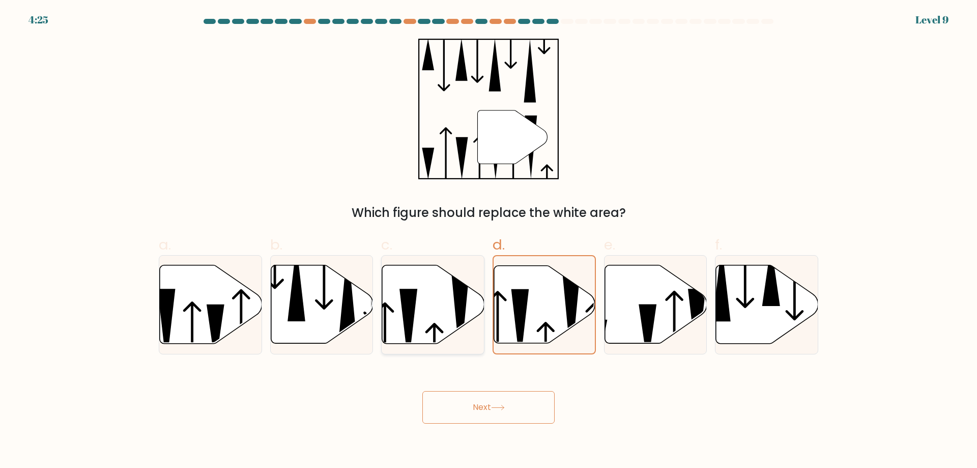
radio input "true"
click at [499, 409] on icon at bounding box center [498, 408] width 14 height 6
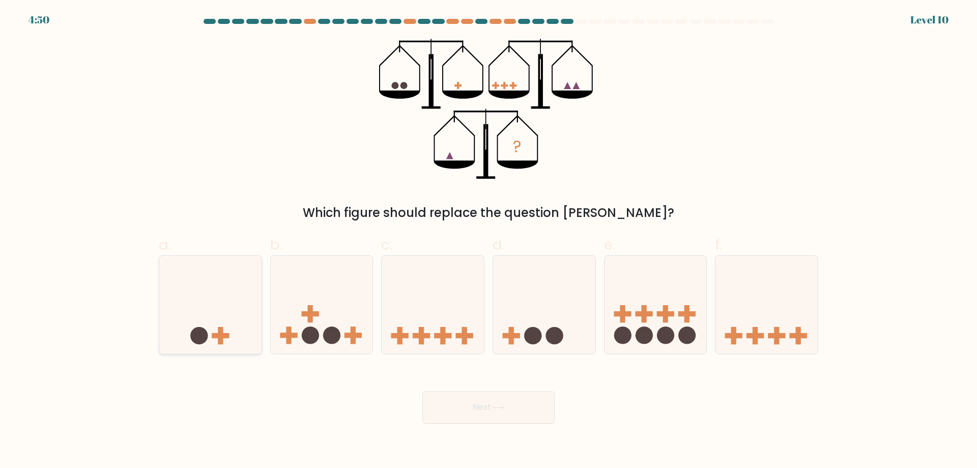
click at [215, 322] on icon at bounding box center [210, 304] width 102 height 84
click at [489, 241] on input "a." at bounding box center [489, 237] width 1 height 7
radio input "true"
click at [553, 316] on icon at bounding box center [544, 304] width 102 height 84
click at [489, 241] on input "d." at bounding box center [489, 237] width 1 height 7
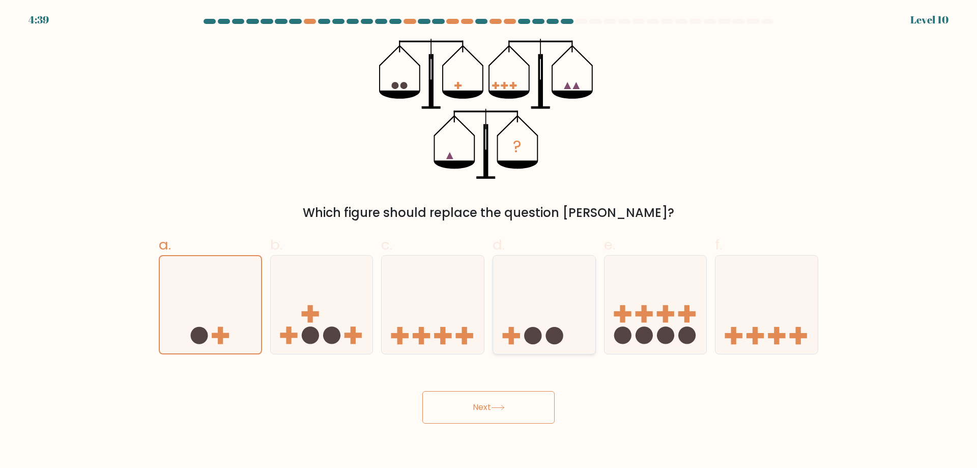
radio input "true"
click at [518, 402] on button "Next" at bounding box center [488, 407] width 132 height 33
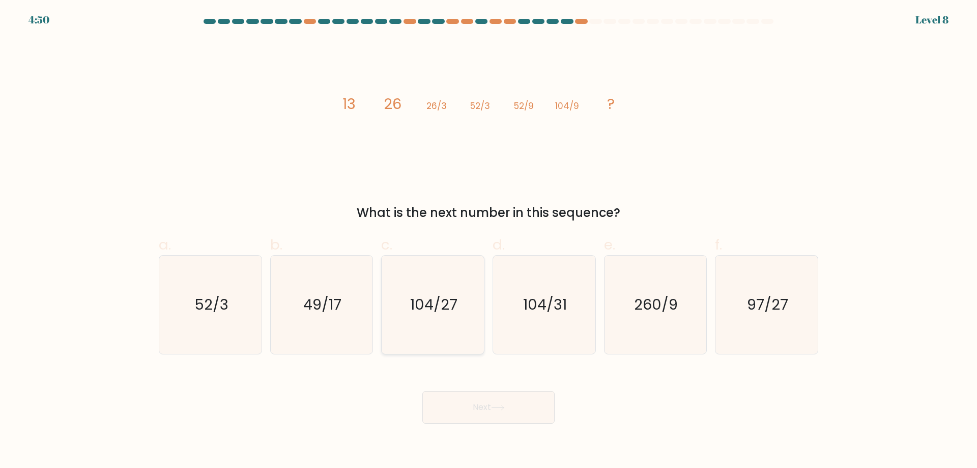
click at [460, 318] on icon "104/27" at bounding box center [433, 305] width 98 height 98
click at [489, 241] on input "c. 104/27" at bounding box center [489, 237] width 1 height 7
radio input "true"
click at [504, 406] on icon at bounding box center [498, 408] width 14 height 6
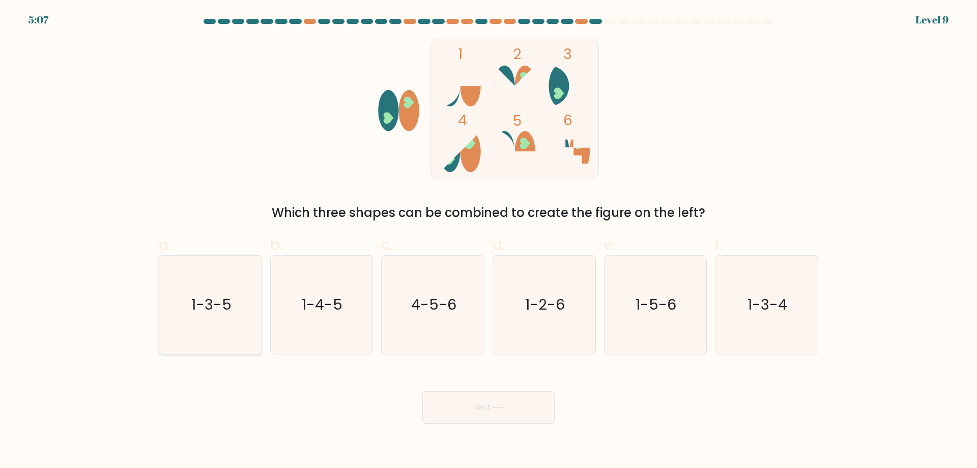
click at [212, 299] on text "1-3-5" at bounding box center [211, 304] width 40 height 20
click at [489, 241] on input "a. 1-3-5" at bounding box center [489, 237] width 1 height 7
radio input "true"
click at [492, 399] on button "Next" at bounding box center [488, 407] width 132 height 33
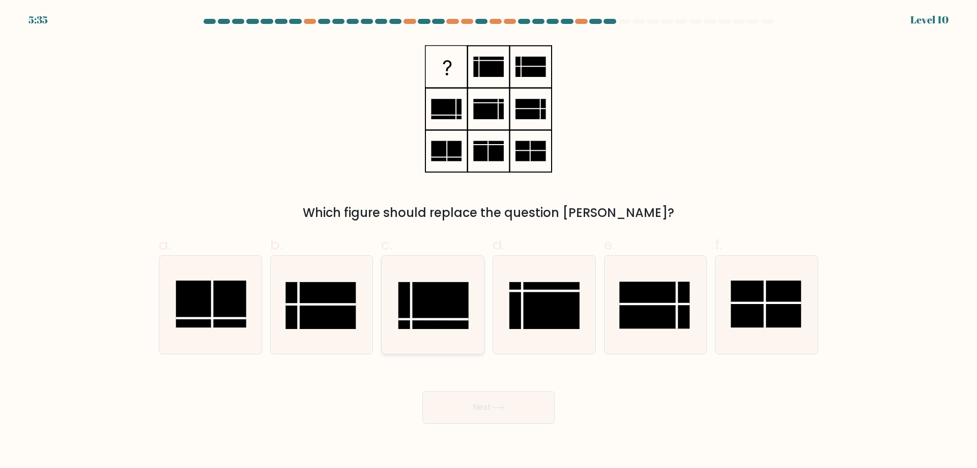
click at [424, 326] on rect at bounding box center [434, 305] width 70 height 47
click at [489, 241] on input "c." at bounding box center [489, 237] width 1 height 7
radio input "true"
click at [490, 409] on button "Next" at bounding box center [488, 407] width 132 height 33
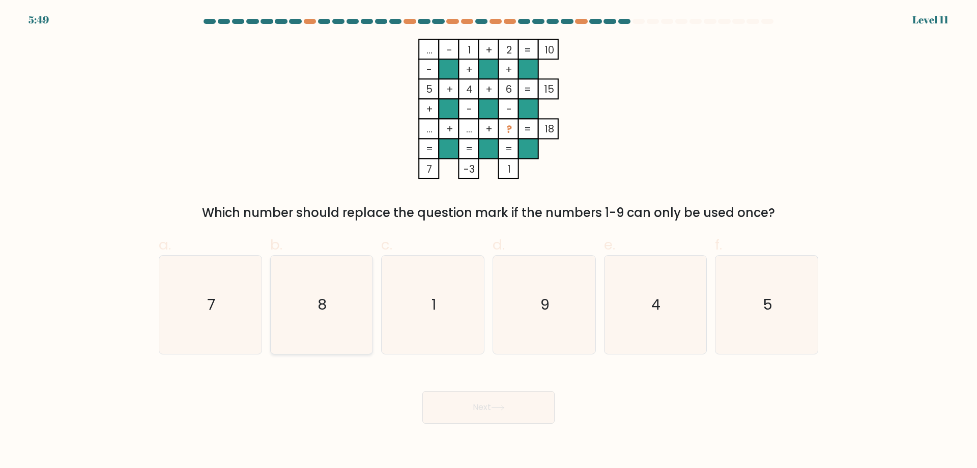
drag, startPoint x: 187, startPoint y: 299, endPoint x: 313, endPoint y: 348, distance: 135.2
click at [187, 299] on icon "7" at bounding box center [210, 305] width 98 height 98
click at [489, 241] on input "a. 7" at bounding box center [489, 237] width 1 height 7
radio input "true"
click at [453, 411] on button "Next" at bounding box center [488, 407] width 132 height 33
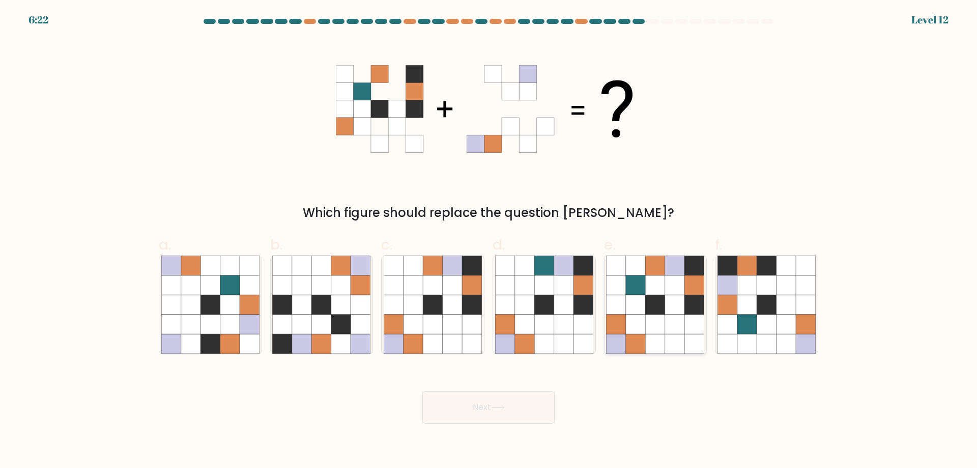
click at [645, 318] on icon at bounding box center [635, 324] width 19 height 19
click at [489, 241] on input "e." at bounding box center [489, 237] width 1 height 7
radio input "true"
click at [534, 407] on button "Next" at bounding box center [488, 407] width 132 height 33
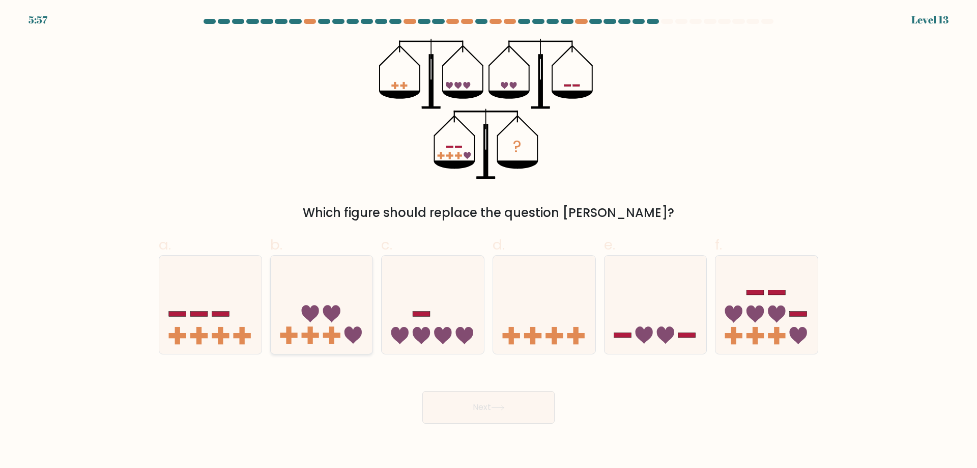
click at [355, 322] on icon at bounding box center [322, 304] width 102 height 84
click at [489, 241] on input "b." at bounding box center [489, 237] width 1 height 7
radio input "true"
click at [485, 408] on button "Next" at bounding box center [488, 407] width 132 height 33
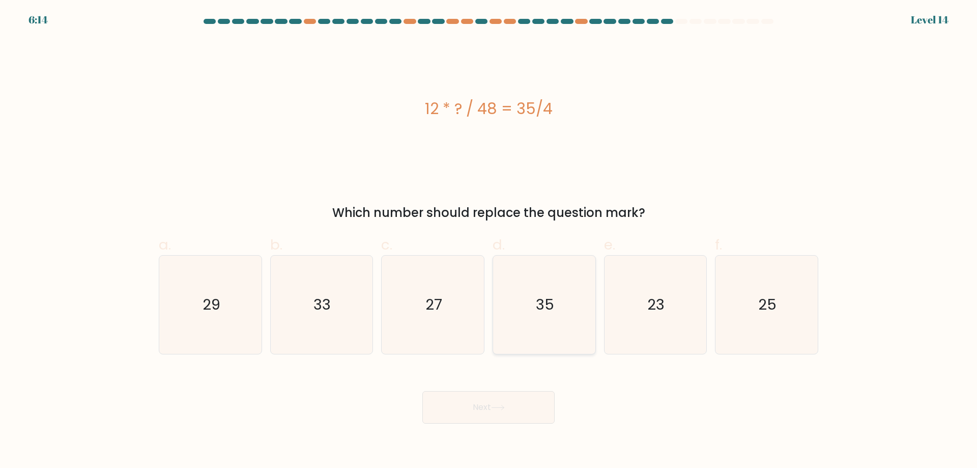
click at [530, 304] on icon "35" at bounding box center [544, 305] width 98 height 98
click at [489, 241] on input "d. 35" at bounding box center [489, 237] width 1 height 7
radio input "true"
click at [483, 410] on button "Next" at bounding box center [488, 407] width 132 height 33
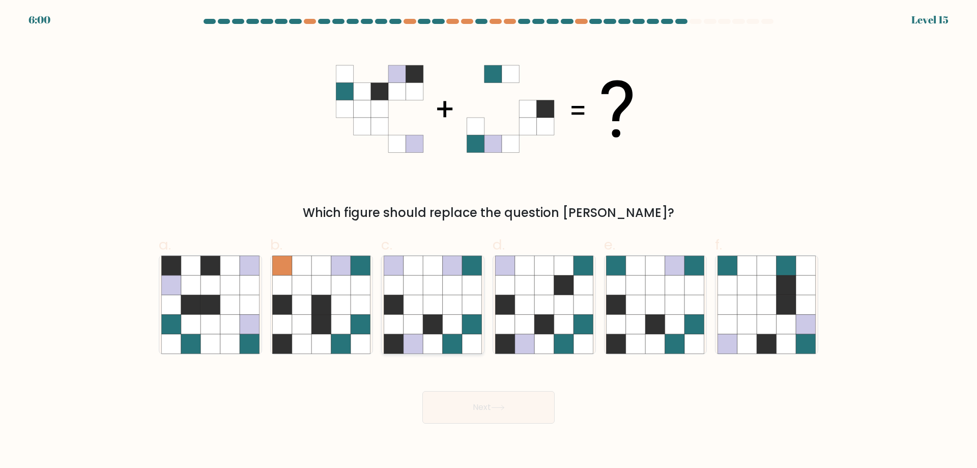
click at [429, 316] on icon at bounding box center [432, 324] width 19 height 19
click at [489, 241] on input "c." at bounding box center [489, 237] width 1 height 7
radio input "true"
click at [505, 407] on icon at bounding box center [498, 408] width 14 height 6
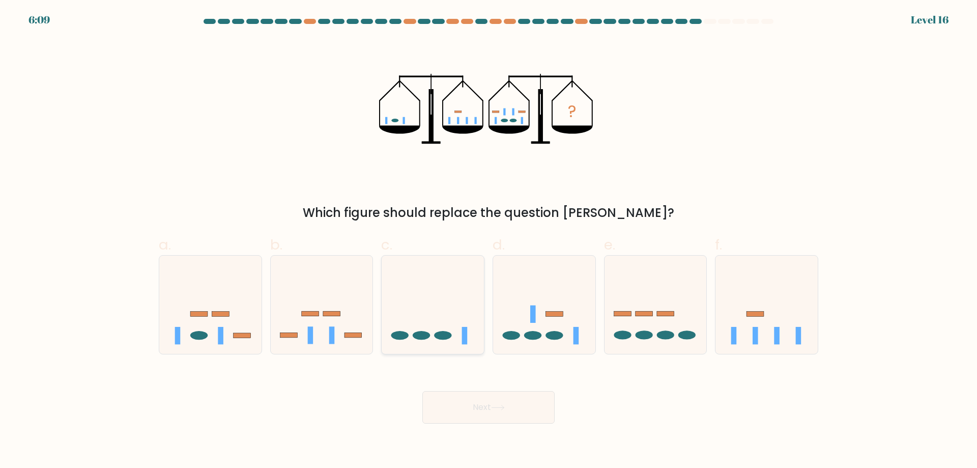
click at [457, 327] on icon at bounding box center [433, 304] width 102 height 84
click at [489, 241] on input "c." at bounding box center [489, 237] width 1 height 7
radio input "true"
click at [644, 325] on icon at bounding box center [656, 304] width 102 height 84
click at [489, 241] on input "e." at bounding box center [489, 237] width 1 height 7
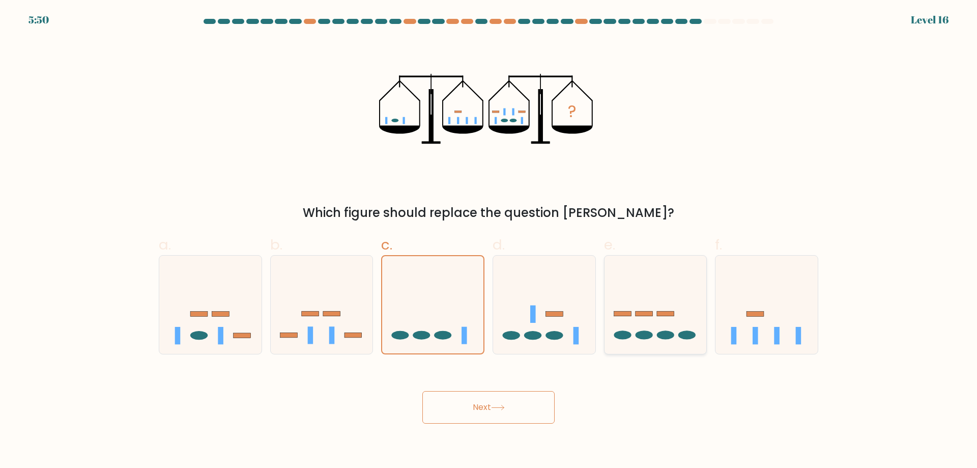
radio input "true"
click at [501, 415] on button "Next" at bounding box center [488, 407] width 132 height 33
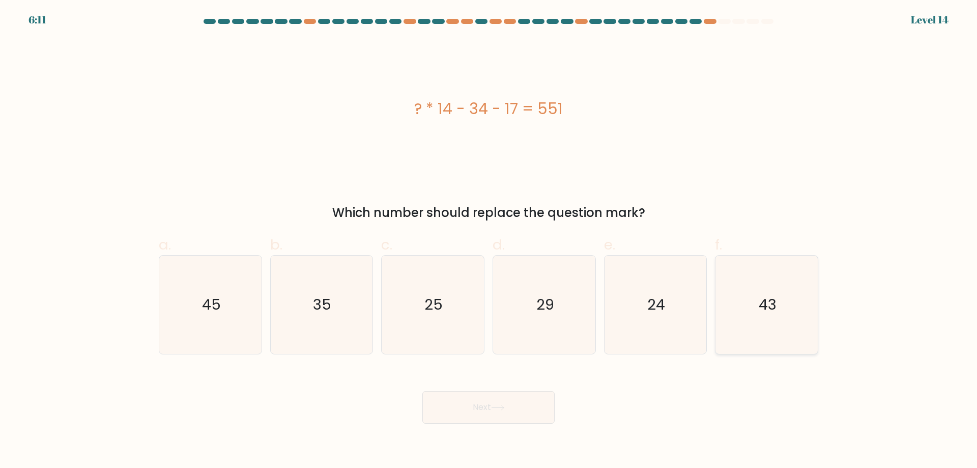
click at [747, 343] on icon "43" at bounding box center [767, 305] width 98 height 98
click at [489, 241] on input "f. 43" at bounding box center [489, 237] width 1 height 7
radio input "true"
click at [506, 398] on button "Next" at bounding box center [488, 407] width 132 height 33
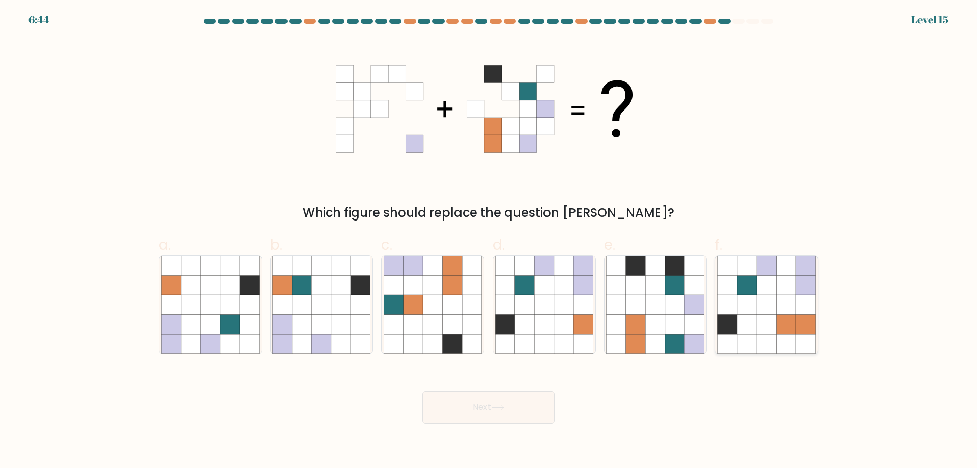
click at [787, 329] on icon at bounding box center [786, 324] width 19 height 19
click at [489, 241] on input "f." at bounding box center [489, 237] width 1 height 7
radio input "true"
click at [513, 405] on button "Next" at bounding box center [488, 407] width 132 height 33
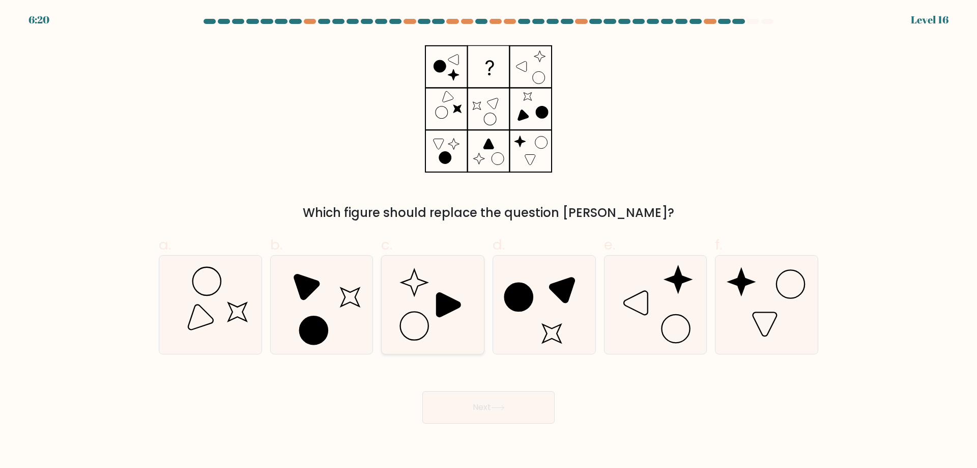
click at [464, 306] on icon at bounding box center [433, 305] width 98 height 98
click at [489, 241] on input "c." at bounding box center [489, 237] width 1 height 7
radio input "true"
click at [486, 408] on button "Next" at bounding box center [488, 407] width 132 height 33
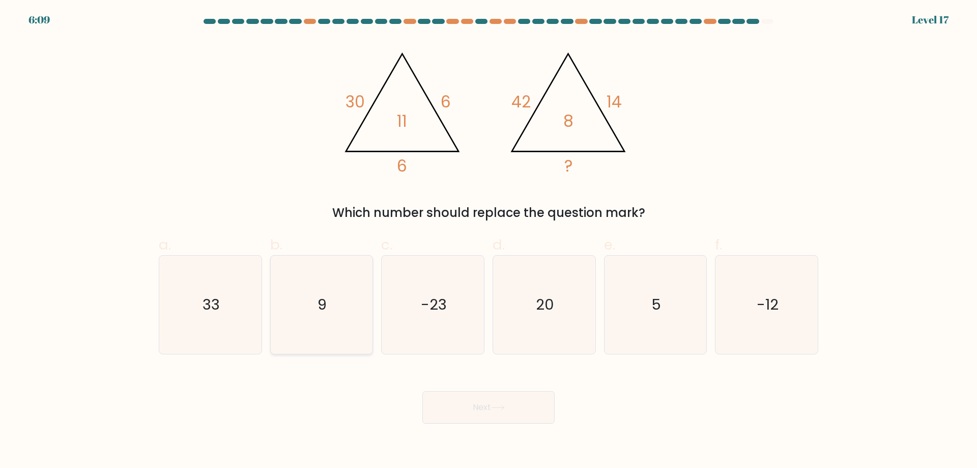
click at [352, 332] on icon "9" at bounding box center [321, 305] width 98 height 98
click at [489, 241] on input "b. 9" at bounding box center [489, 237] width 1 height 7
radio input "true"
click at [494, 414] on button "Next" at bounding box center [488, 407] width 132 height 33
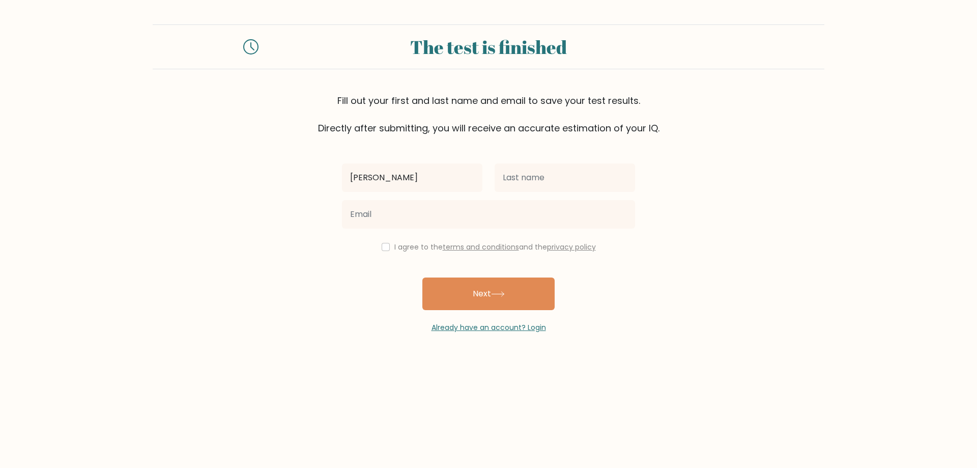
type input "[PERSON_NAME]"
click at [557, 177] on input "text" at bounding box center [565, 177] width 140 height 29
type input "salameh"
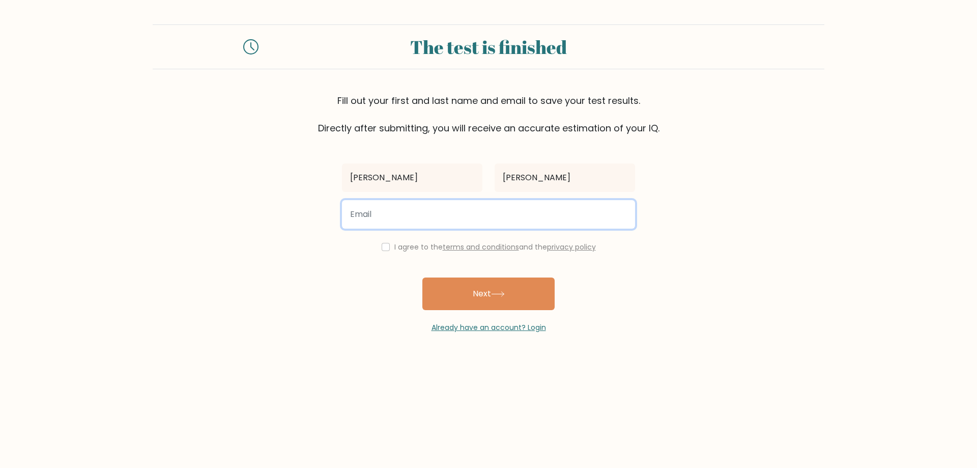
click at [527, 223] on input "email" at bounding box center [488, 214] width 293 height 29
type input "msalameh4253@gmail.com"
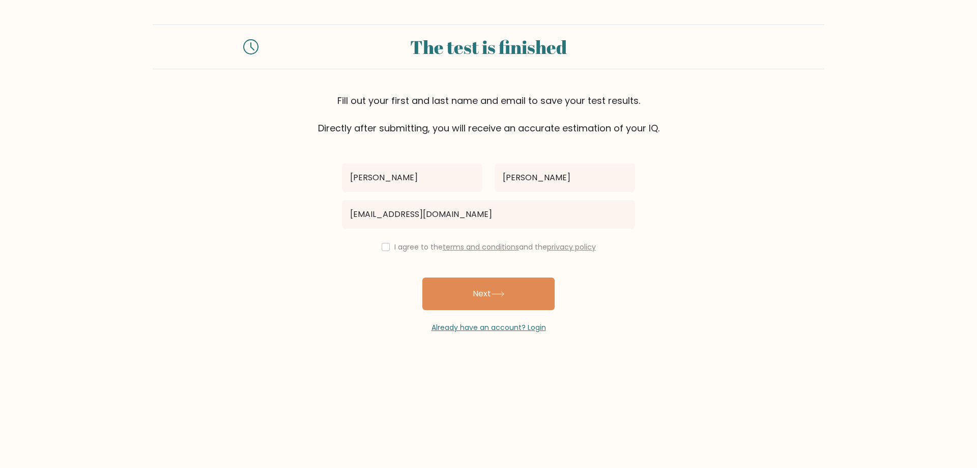
drag, startPoint x: 375, startPoint y: 246, endPoint x: 386, endPoint y: 250, distance: 11.8
click at [376, 246] on div "I agree to the terms and conditions and the privacy policy" at bounding box center [488, 247] width 305 height 12
click at [387, 250] on div "I agree to the terms and conditions and the privacy policy" at bounding box center [488, 247] width 305 height 12
click at [386, 250] on input "checkbox" at bounding box center [386, 247] width 8 height 8
checkbox input "true"
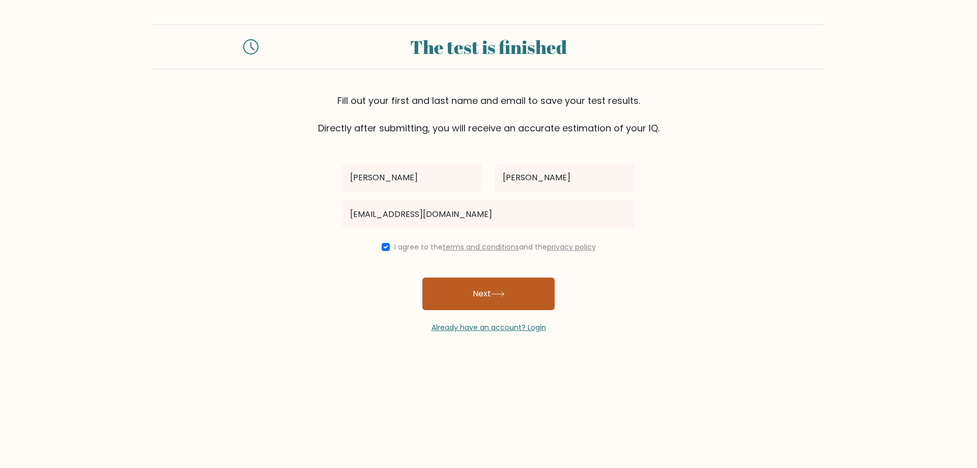
click at [459, 301] on button "Next" at bounding box center [488, 293] width 132 height 33
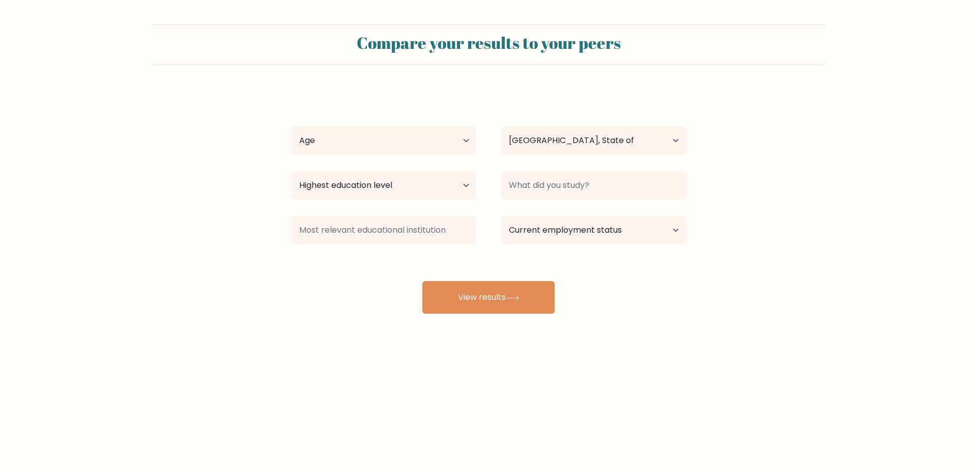
select select "PS"
click at [438, 144] on select "Age Under 18 years old 18-24 years old 25-34 years old 35-44 years old 45-54 ye…" at bounding box center [383, 140] width 185 height 29
select select "18_24"
click at [291, 126] on select "Age Under 18 years old 18-24 years old 25-34 years old 35-44 years old 45-54 ye…" at bounding box center [383, 140] width 185 height 29
click at [387, 188] on select "Highest education level No schooling Primary Lower Secondary Upper Secondary Oc…" at bounding box center [383, 185] width 185 height 29
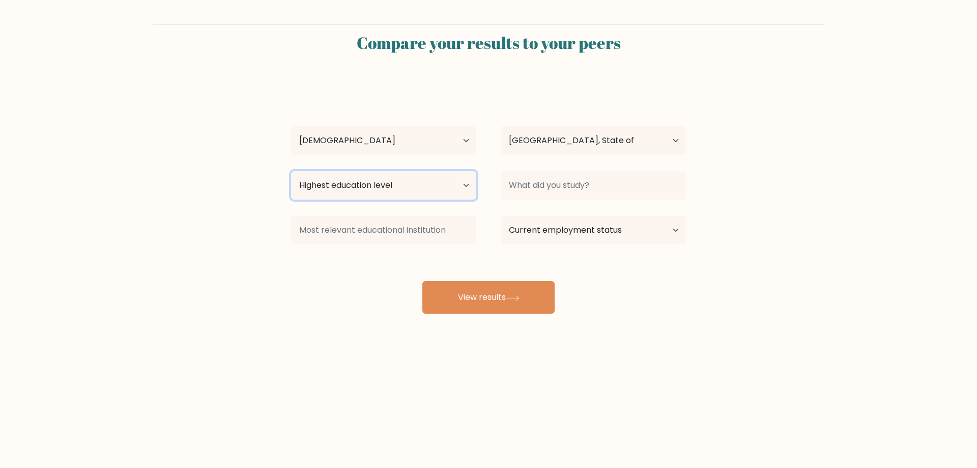
select select "bachelors_degree"
click at [291, 171] on select "Highest education level No schooling Primary Lower Secondary Upper Secondary Oc…" at bounding box center [383, 185] width 185 height 29
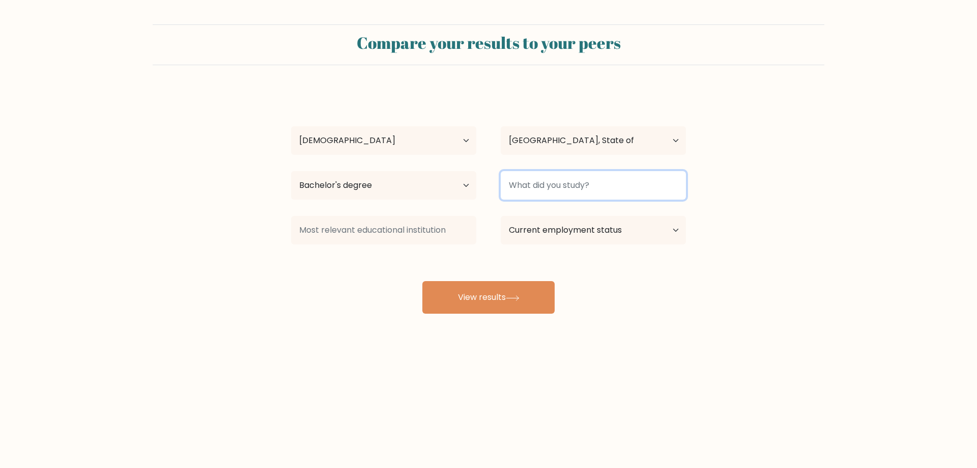
click at [551, 187] on input at bounding box center [593, 185] width 185 height 29
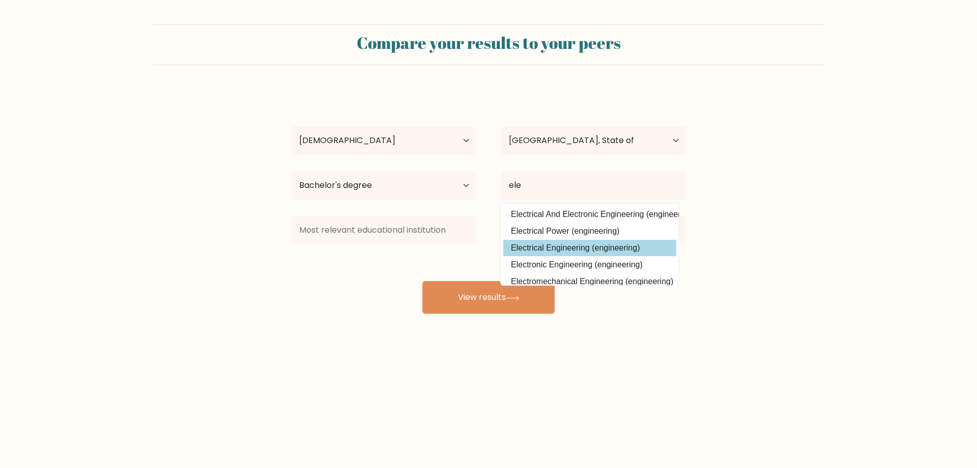
click at [581, 251] on option "Electrical Engineering (engineering)" at bounding box center [589, 248] width 173 height 16
type input "Electrical Engineering"
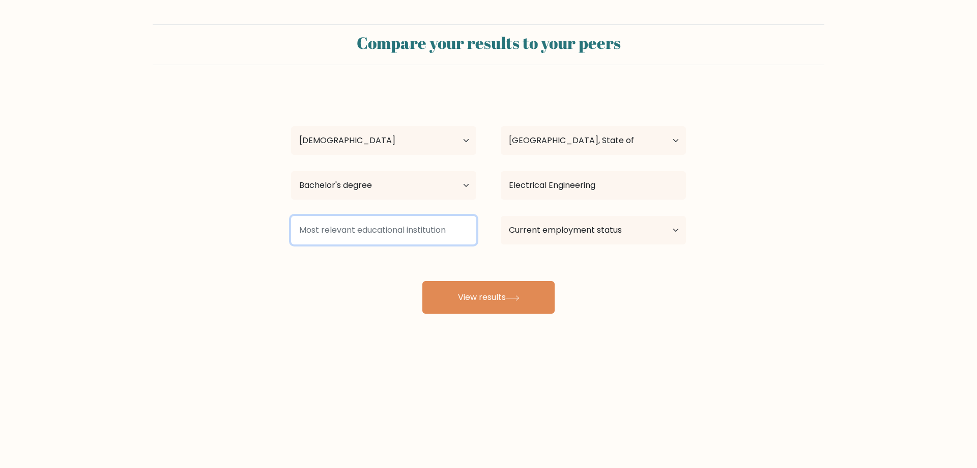
click at [426, 229] on input at bounding box center [383, 230] width 185 height 29
click at [579, 225] on select "Current employment status Employed Student Retired Other / prefer not to answer" at bounding box center [593, 230] width 185 height 29
select select "student"
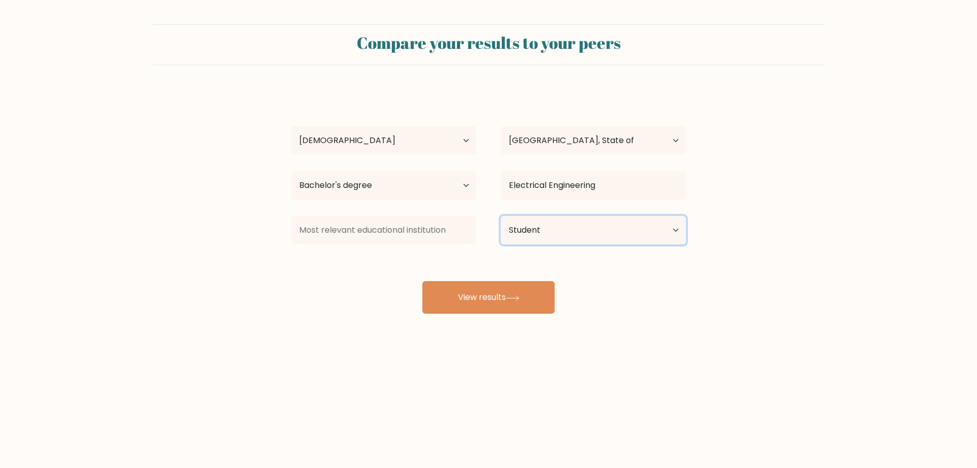
click at [501, 216] on select "Current employment status Employed Student Retired Other / prefer not to answer" at bounding box center [593, 230] width 185 height 29
click at [398, 235] on input at bounding box center [383, 230] width 185 height 29
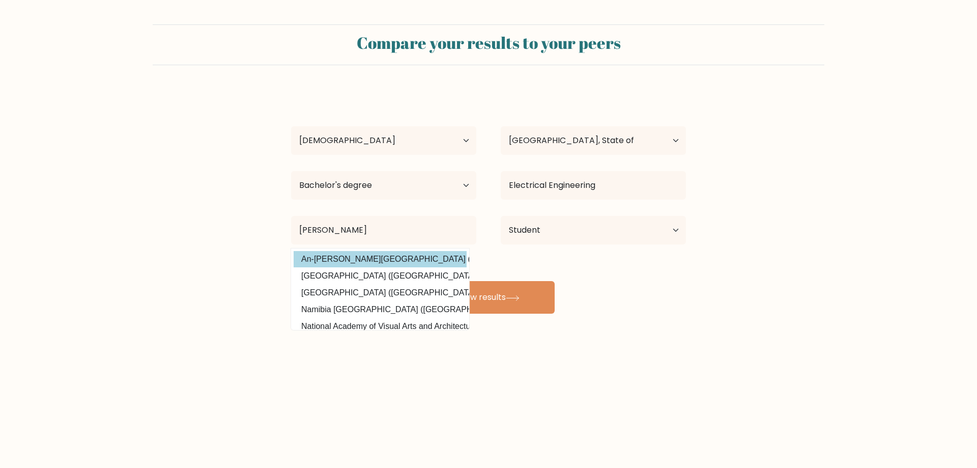
click at [404, 261] on option "An-Najah National University (Palestinian Territory)" at bounding box center [380, 259] width 173 height 16
type input "An-Najah National University"
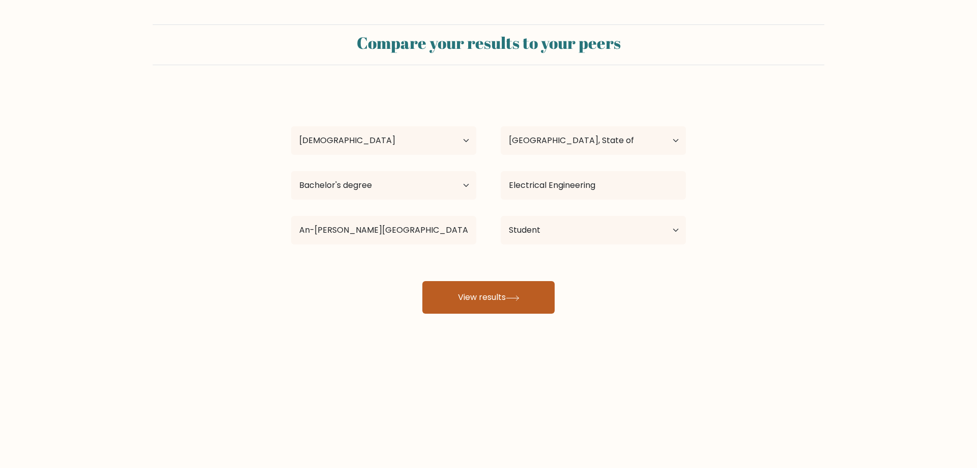
click at [481, 292] on button "View results" at bounding box center [488, 297] width 132 height 33
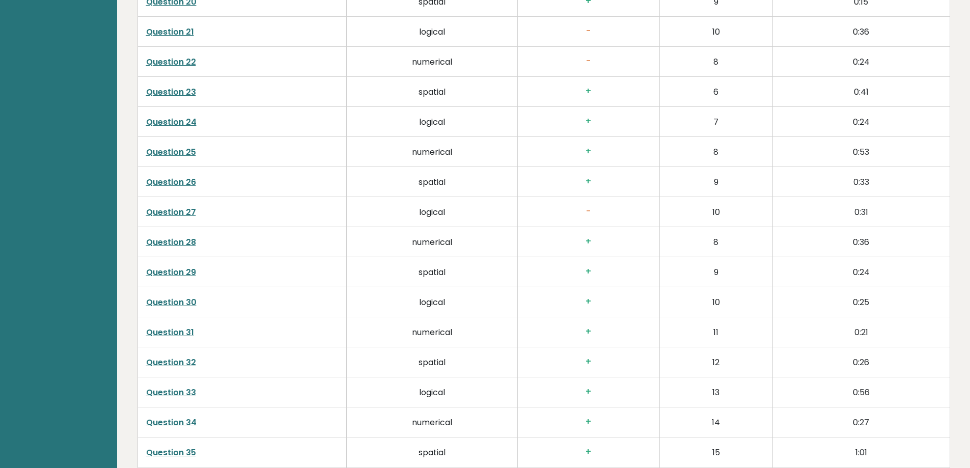
scroll to position [2634, 0]
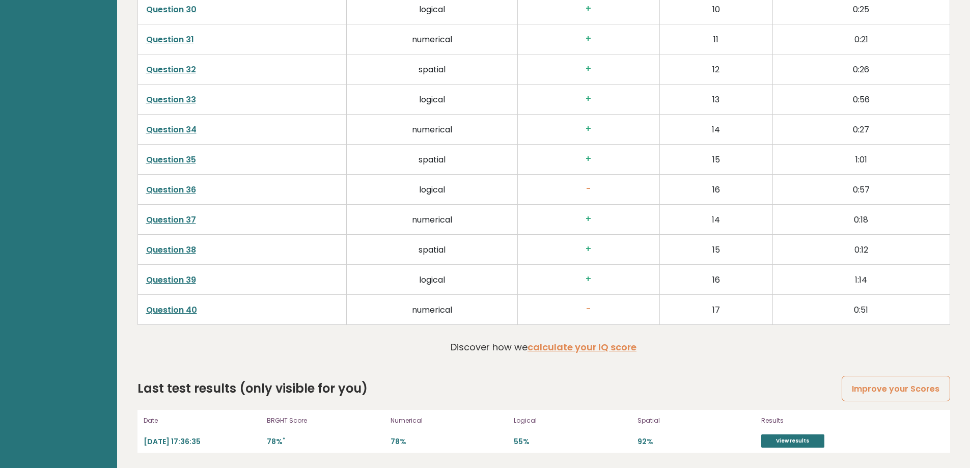
click at [587, 311] on h3 "-" at bounding box center [588, 309] width 125 height 11
drag, startPoint x: 303, startPoint y: 420, endPoint x: 263, endPoint y: 421, distance: 40.7
click at [263, 421] on div "Date [DATE] 17:36:35 BRGHT Score 78% * Numerical 78% Logical 55% Spatial 92% Re…" at bounding box center [543, 431] width 812 height 43
click at [583, 346] on link "calculate your IQ score" at bounding box center [581, 347] width 109 height 13
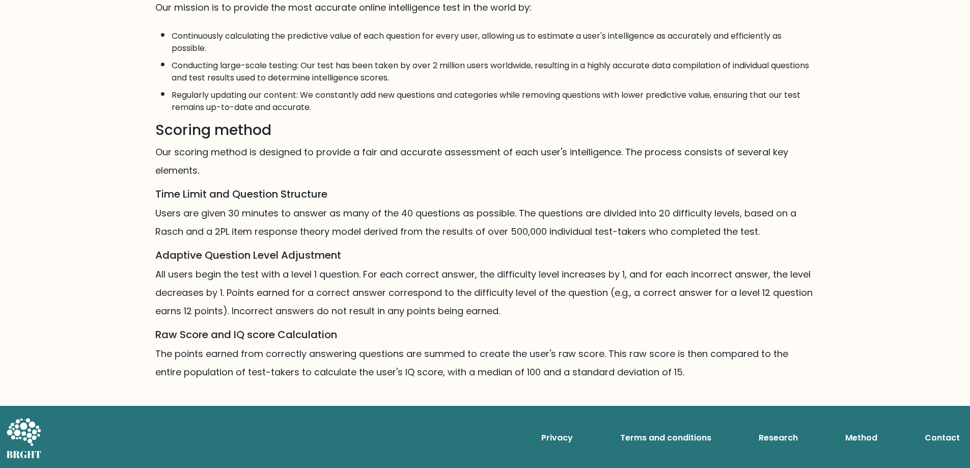
scroll to position [512, 0]
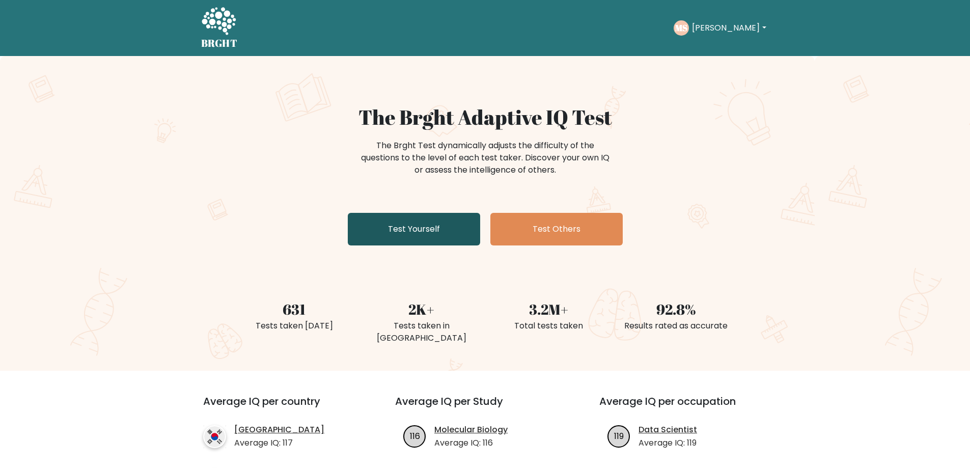
click at [446, 223] on link "Test Yourself" at bounding box center [414, 229] width 132 height 33
